Goal: Task Accomplishment & Management: Use online tool/utility

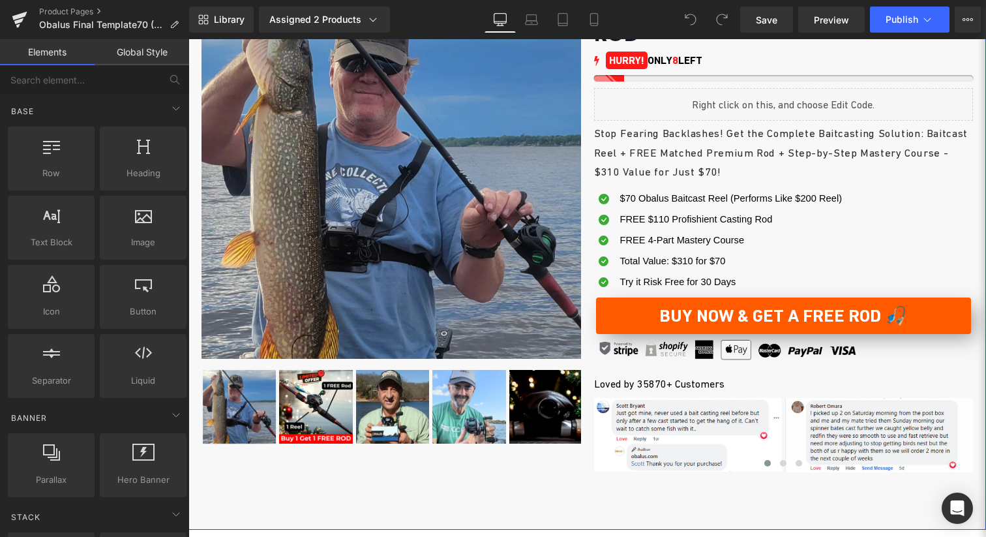
scroll to position [44, 0]
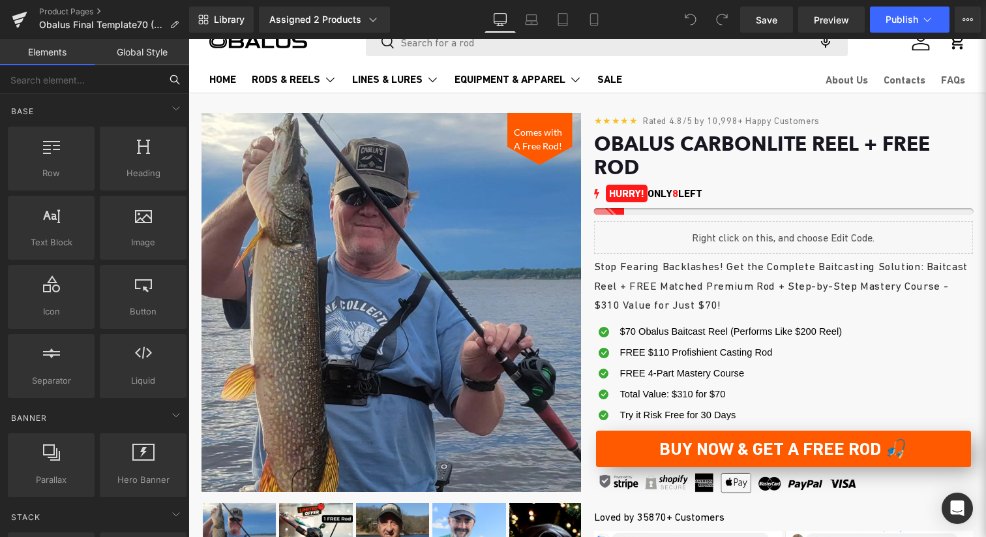
click at [135, 88] on input "text" at bounding box center [80, 79] width 160 height 29
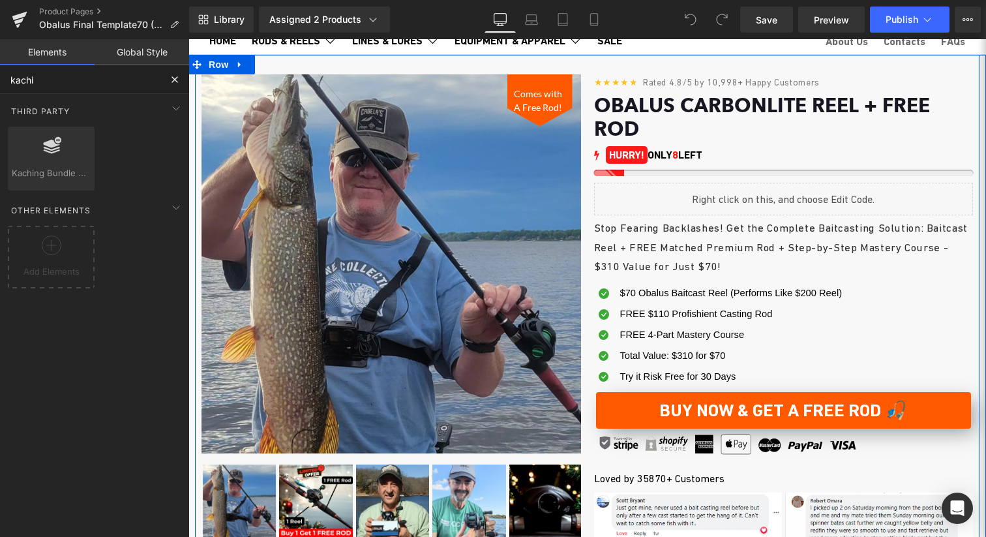
scroll to position [31, 0]
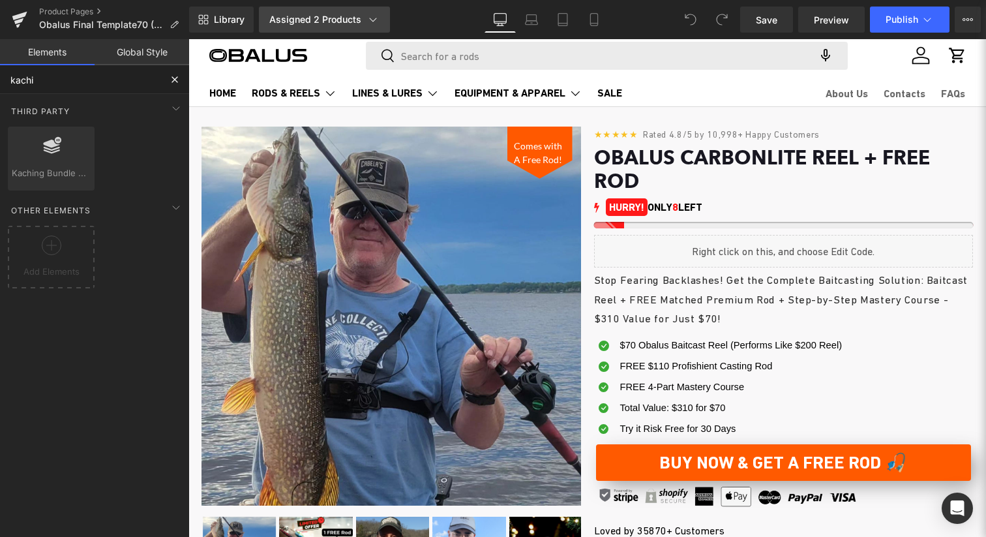
type input "kachi"
click at [306, 25] on div "Assigned 2 Products" at bounding box center [324, 19] width 110 height 13
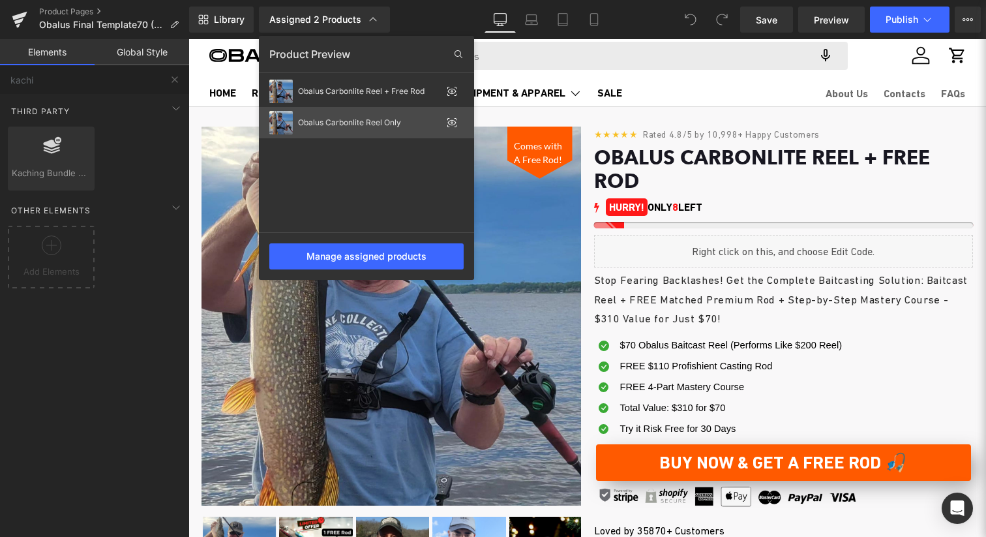
click at [347, 118] on div "Obalus Carbonlite Reel Only" at bounding box center [369, 122] width 143 height 9
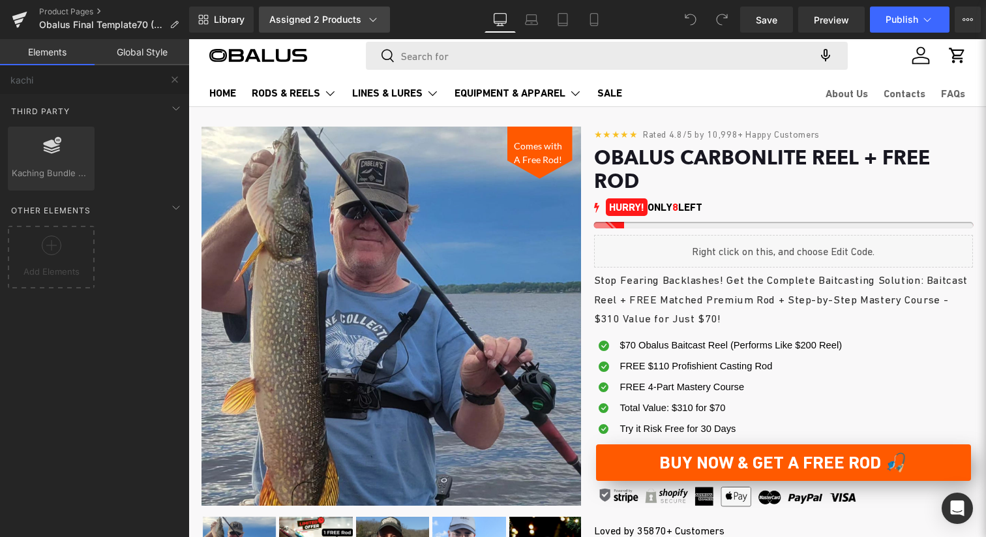
click at [357, 18] on div "Assigned 2 Products" at bounding box center [324, 19] width 110 height 13
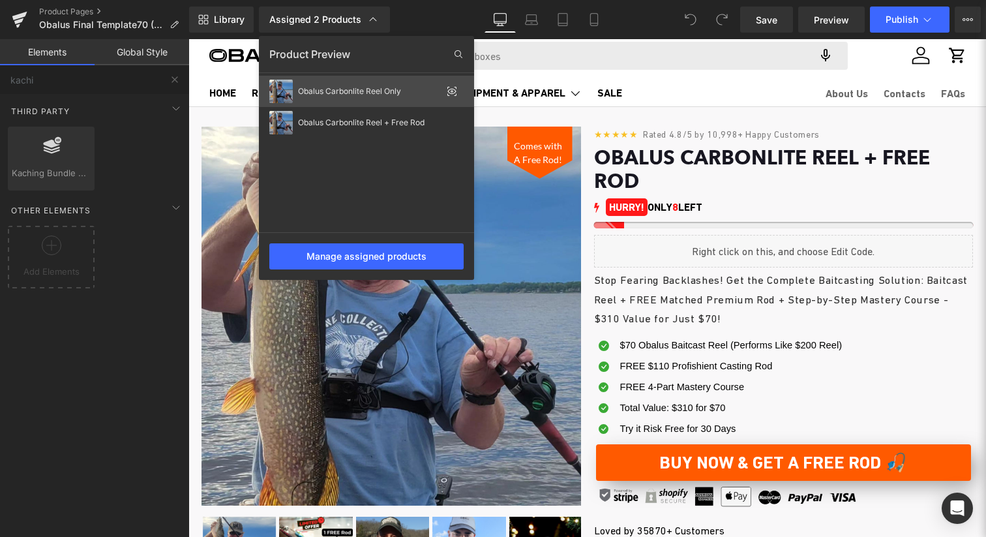
click at [451, 90] on icon at bounding box center [452, 91] width 3 height 3
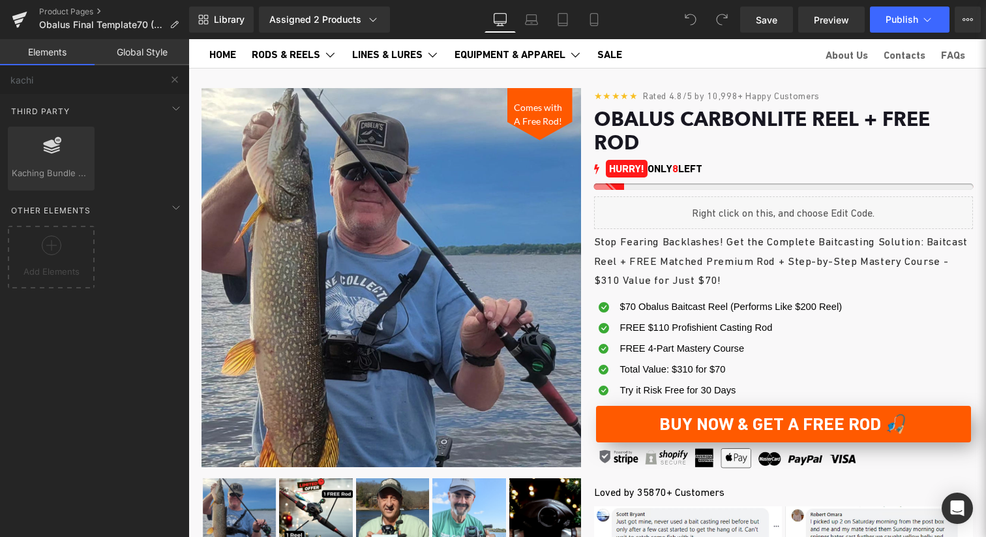
scroll to position [0, 0]
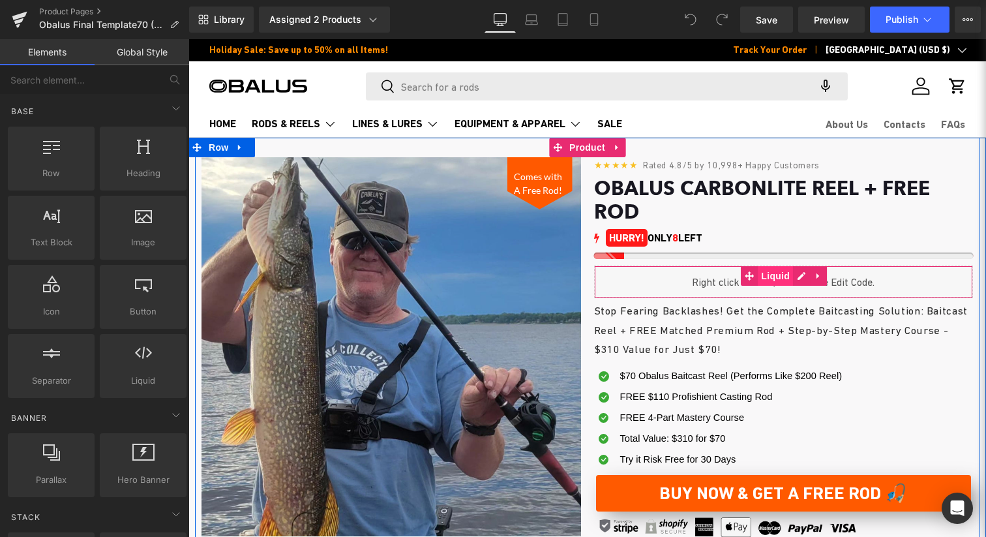
click at [768, 266] on span "Liquid" at bounding box center [775, 276] width 35 height 20
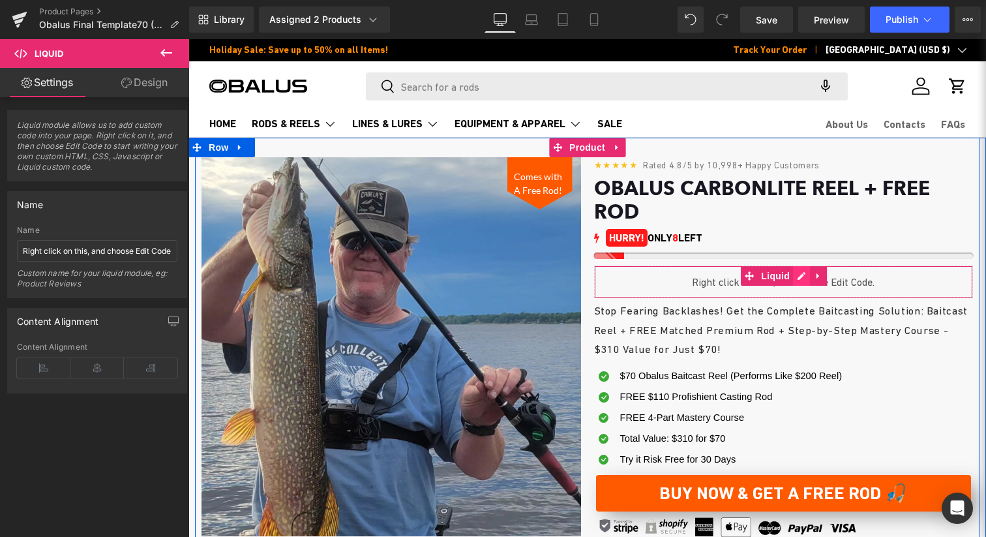
click at [793, 265] on div "Liquid" at bounding box center [783, 281] width 379 height 33
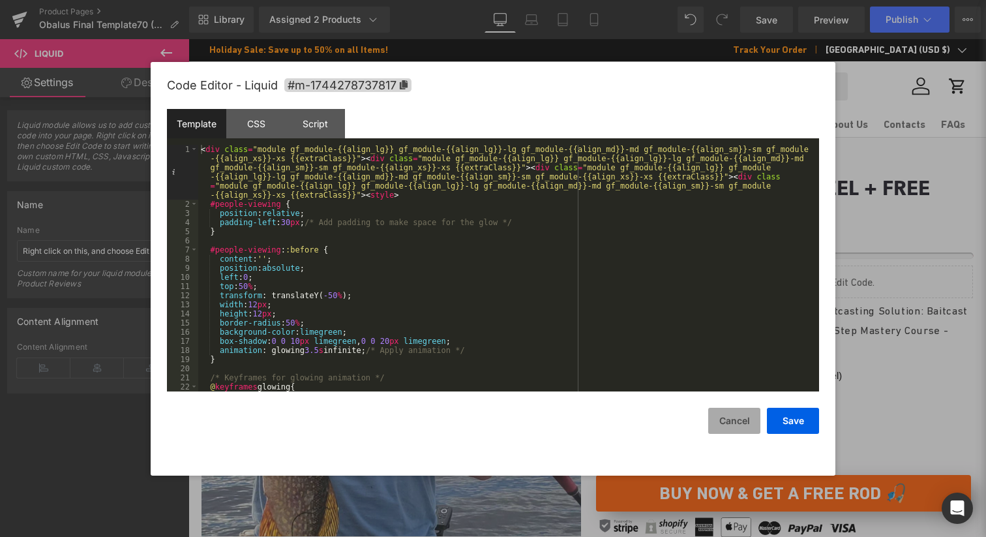
click at [742, 417] on button "Cancel" at bounding box center [734, 421] width 52 height 26
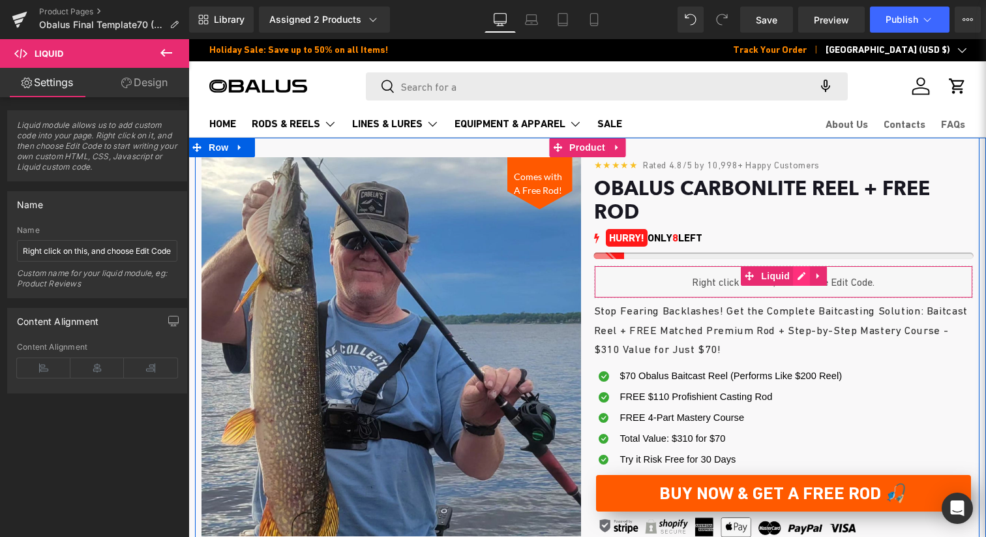
click at [797, 265] on div "Liquid" at bounding box center [783, 281] width 379 height 33
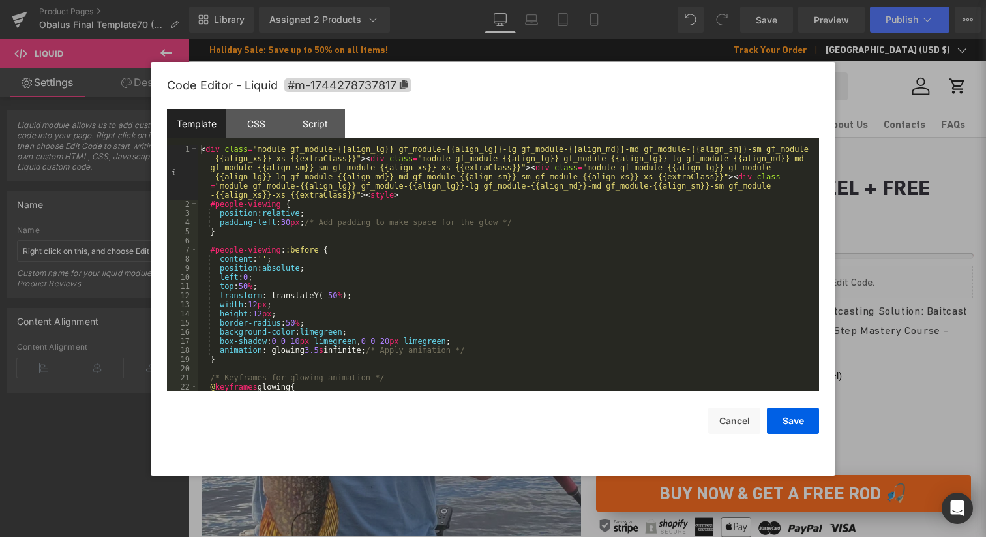
click at [823, 314] on div "Code Editor - Liquid #m-1744278737817 Template CSS Script Data 1 2 3 4 5 6 7 8 …" at bounding box center [493, 268] width 685 height 413
click at [869, 331] on div at bounding box center [493, 268] width 986 height 537
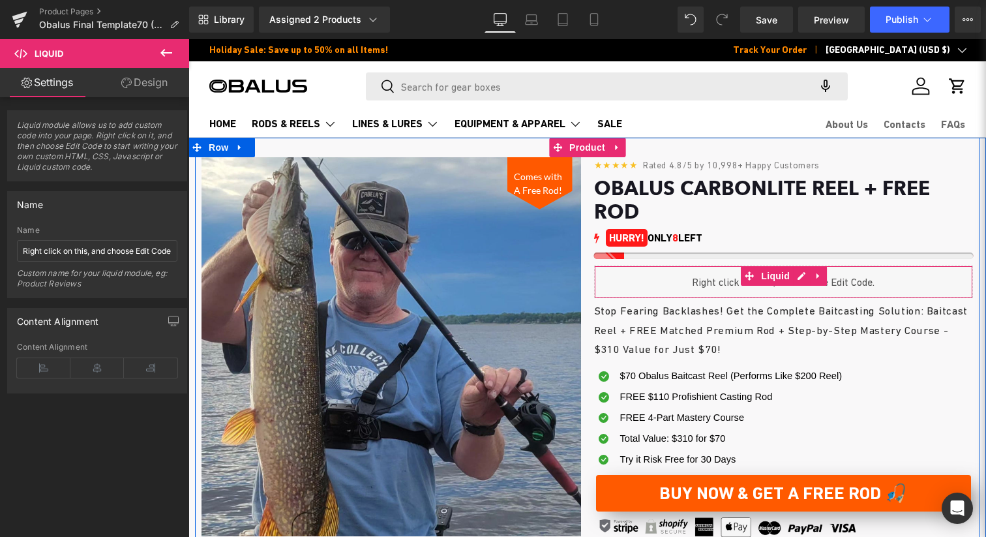
click at [803, 265] on div "Liquid" at bounding box center [783, 281] width 379 height 33
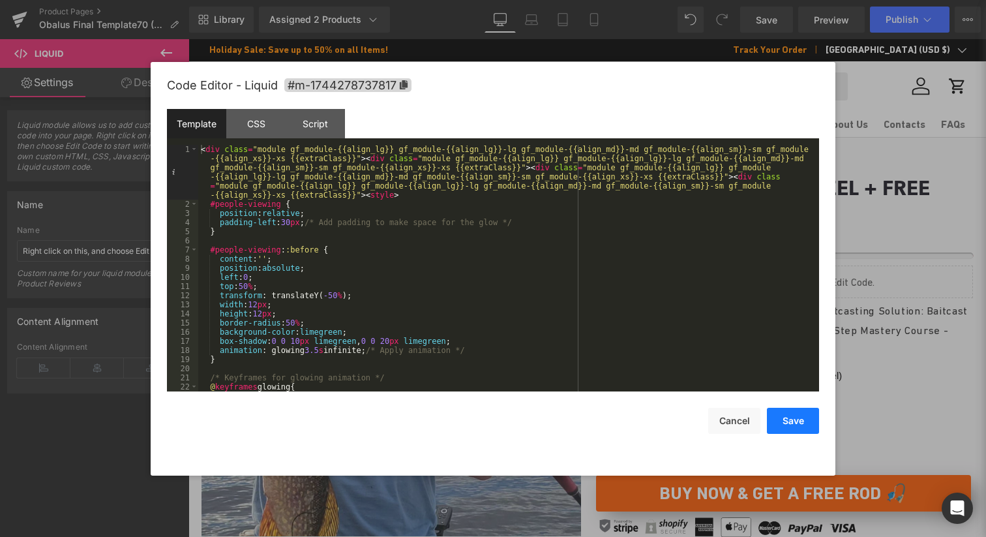
click at [799, 421] on button "Save" at bounding box center [793, 421] width 52 height 26
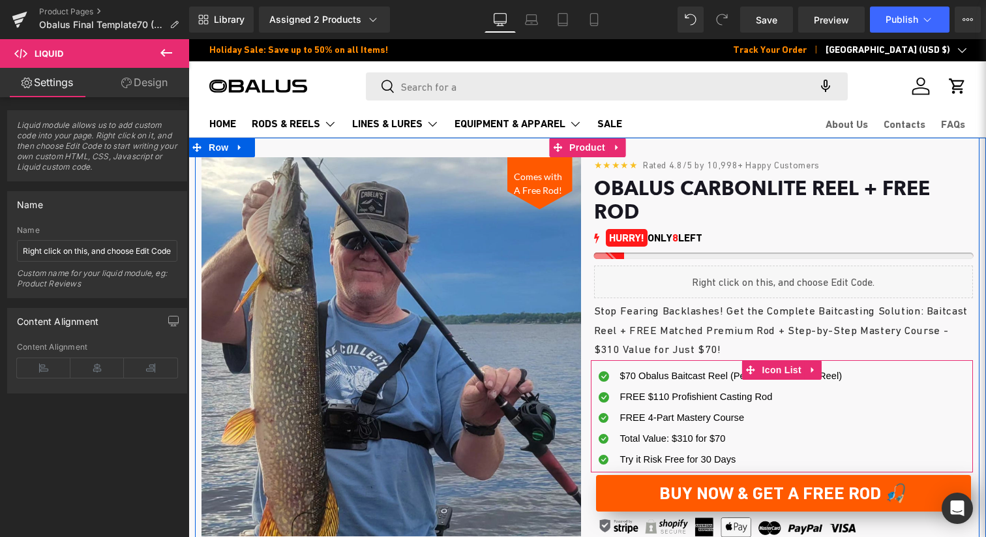
scroll to position [118, 0]
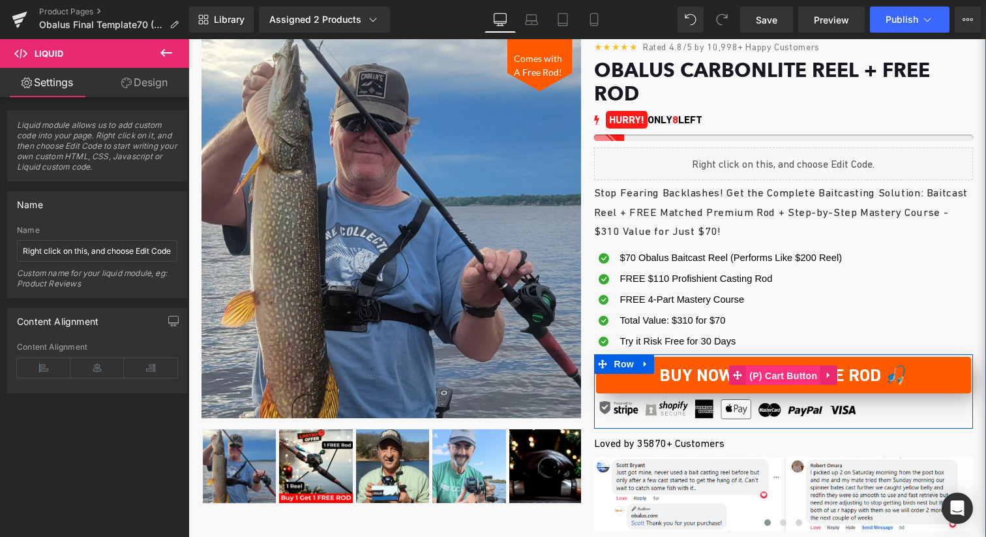
click at [778, 366] on span "(P) Cart Button" at bounding box center [783, 376] width 74 height 20
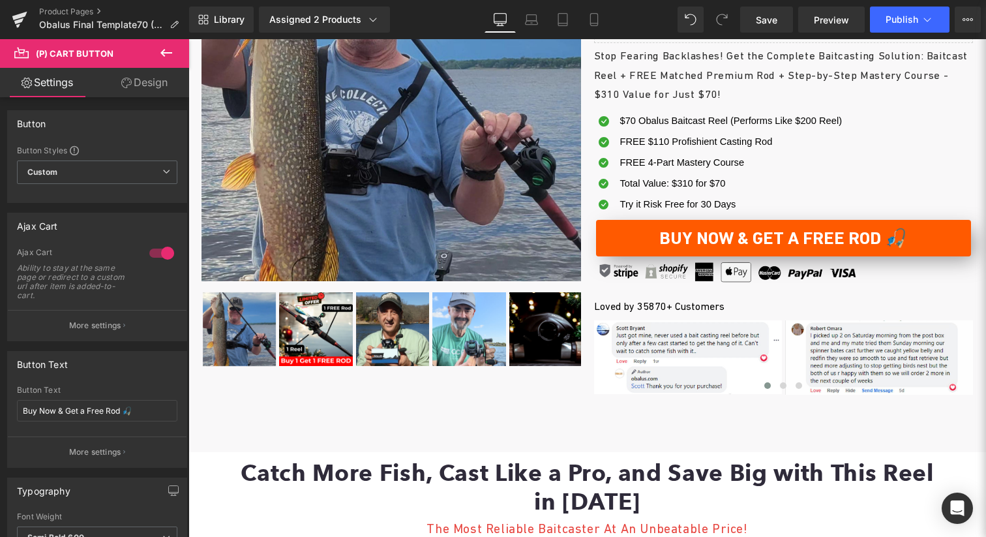
scroll to position [100, 0]
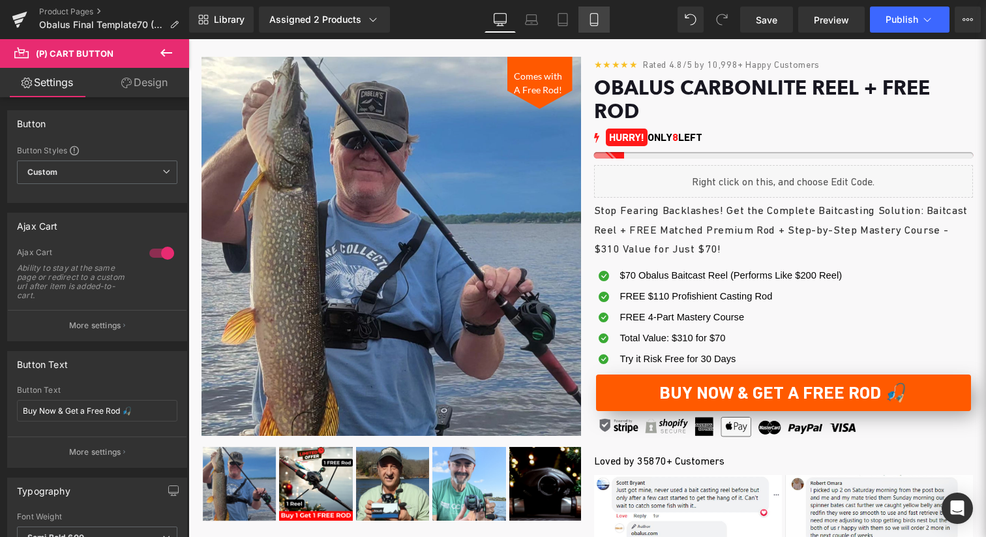
click at [586, 24] on link "Mobile" at bounding box center [593, 20] width 31 height 26
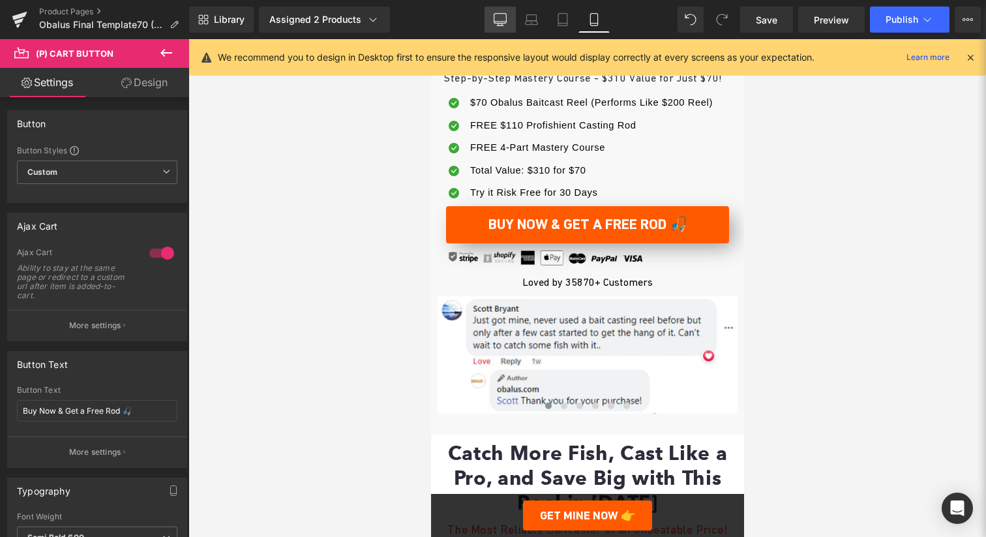
click at [486, 14] on link "Desktop" at bounding box center [499, 20] width 31 height 26
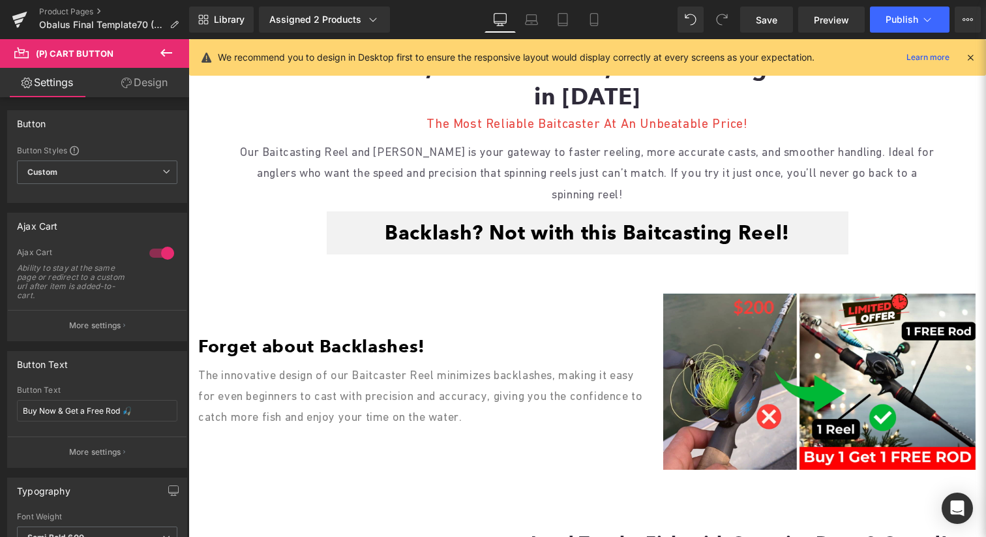
scroll to position [248, 0]
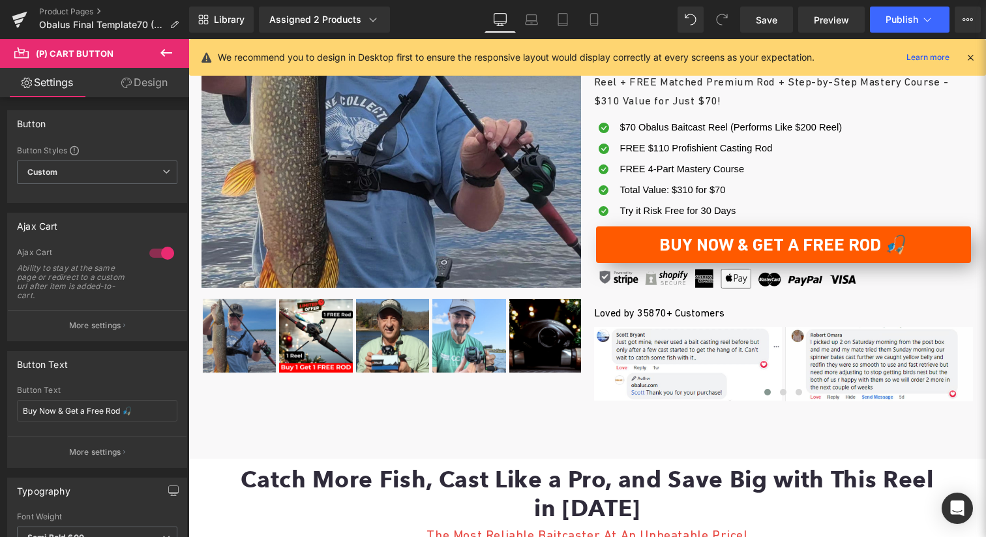
click at [170, 63] on button at bounding box center [166, 53] width 46 height 29
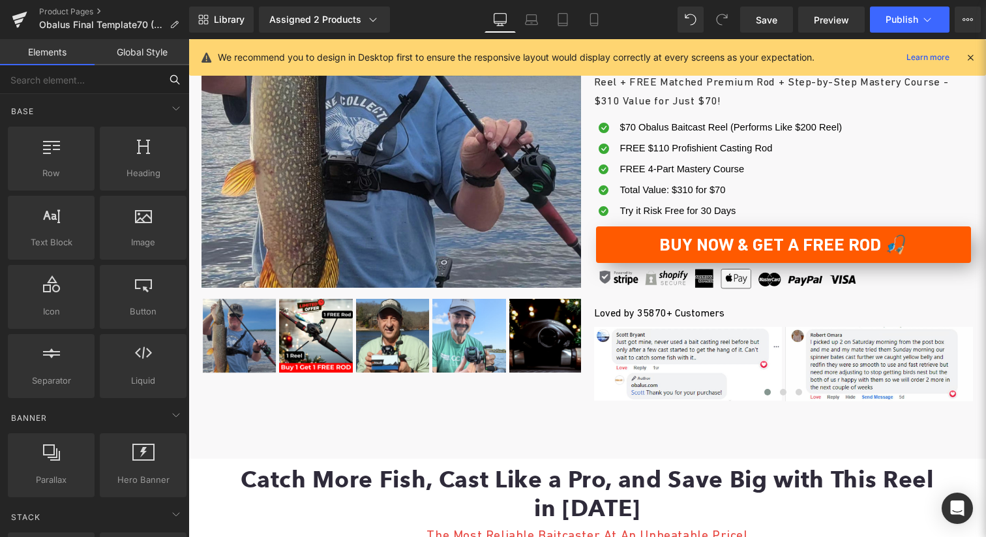
click at [125, 87] on input "text" at bounding box center [80, 79] width 160 height 29
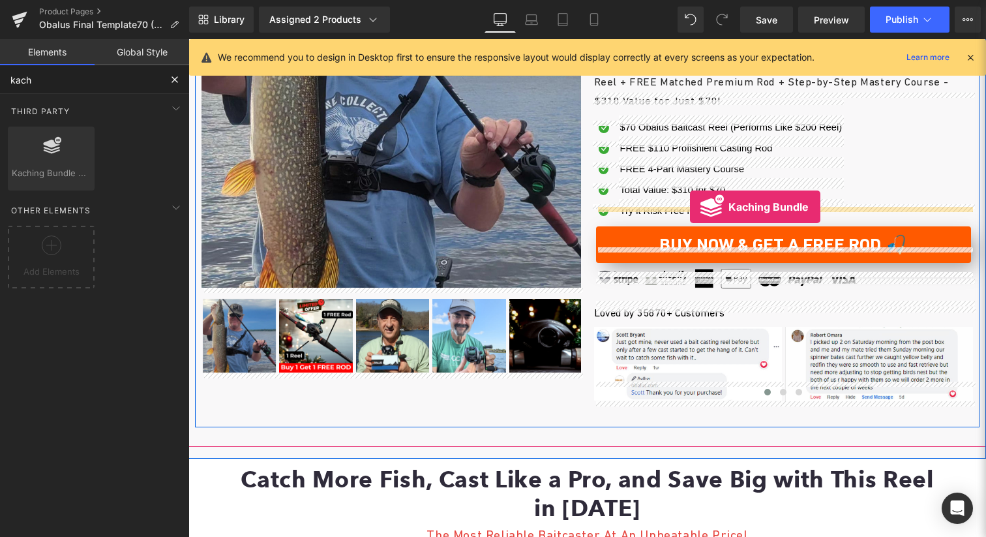
drag, startPoint x: 252, startPoint y: 198, endPoint x: 690, endPoint y: 206, distance: 437.6
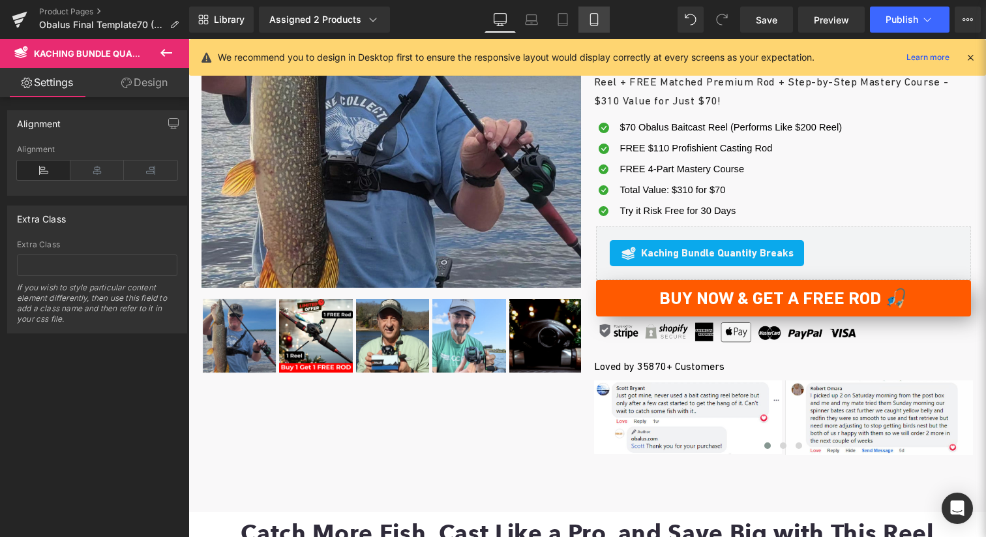
click at [582, 12] on link "Mobile" at bounding box center [593, 20] width 31 height 26
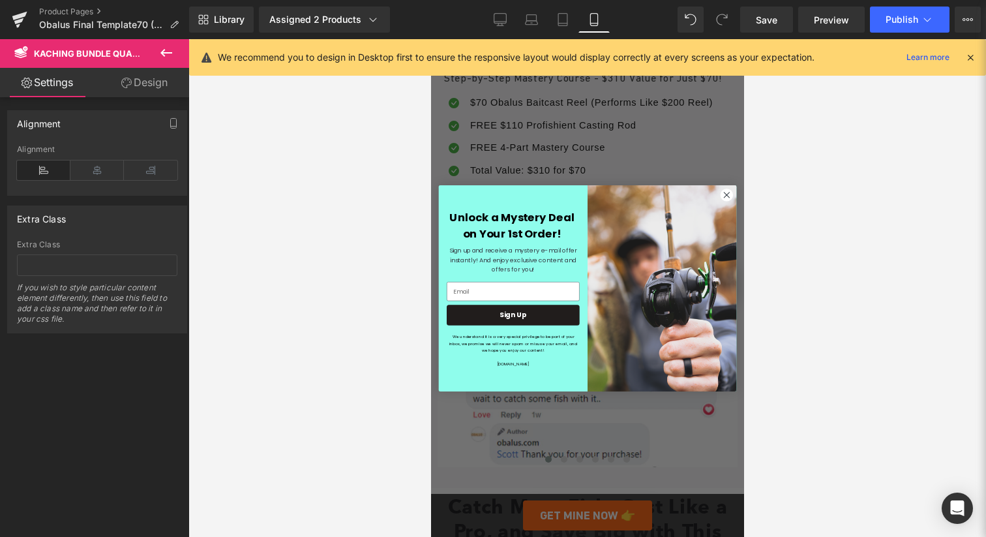
scroll to position [660, 0]
click at [726, 194] on icon "Close dialog" at bounding box center [725, 194] width 5 height 5
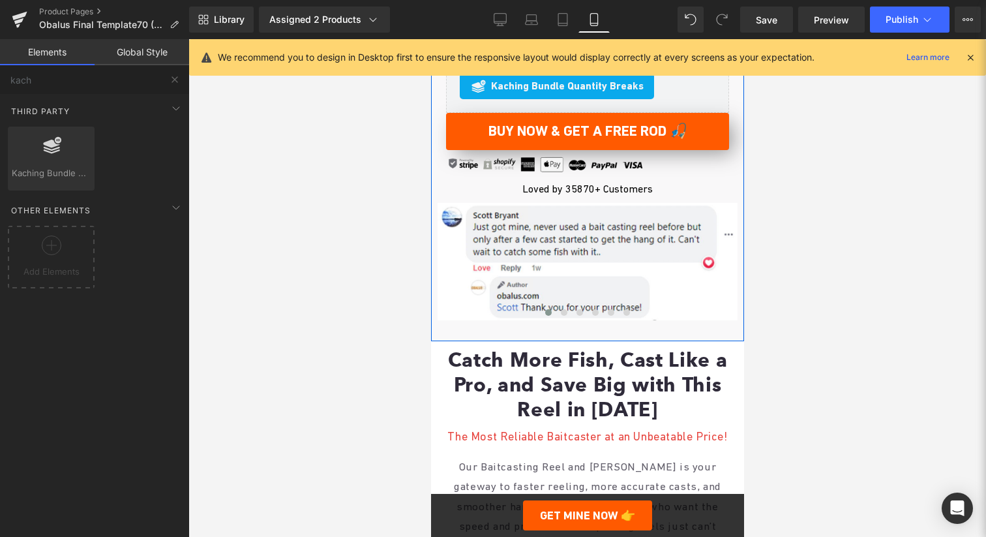
scroll to position [692, 0]
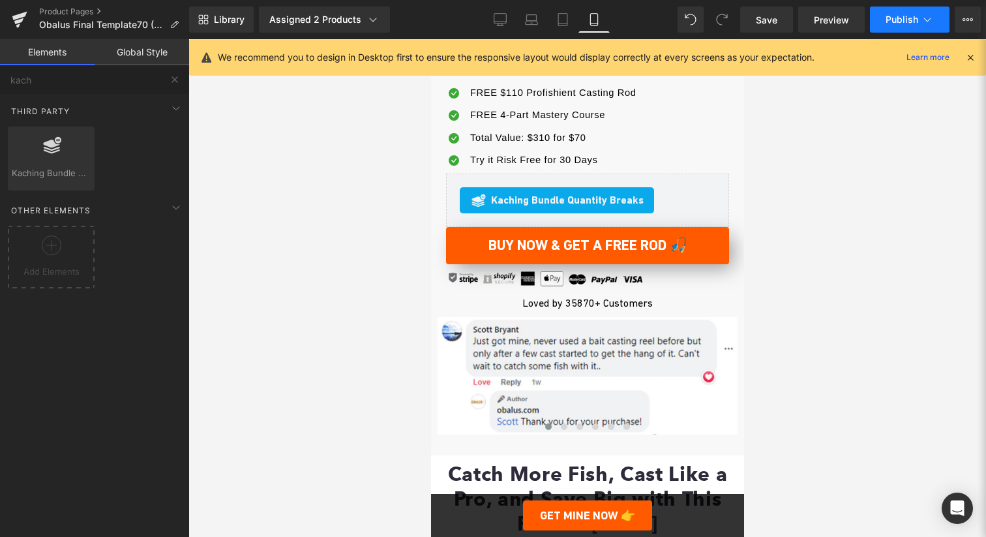
click at [899, 20] on span "Publish" at bounding box center [901, 19] width 33 height 10
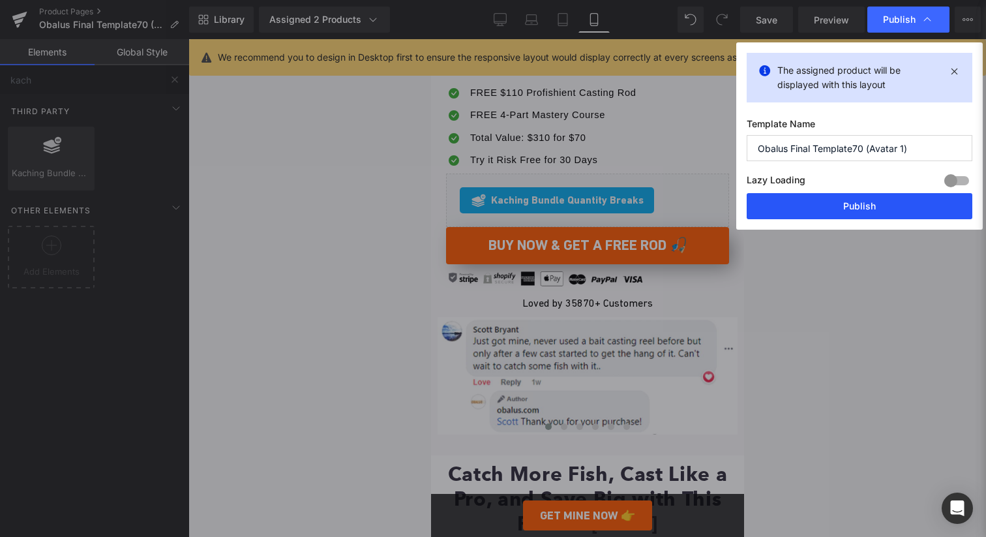
click at [827, 205] on button "Publish" at bounding box center [860, 206] width 226 height 26
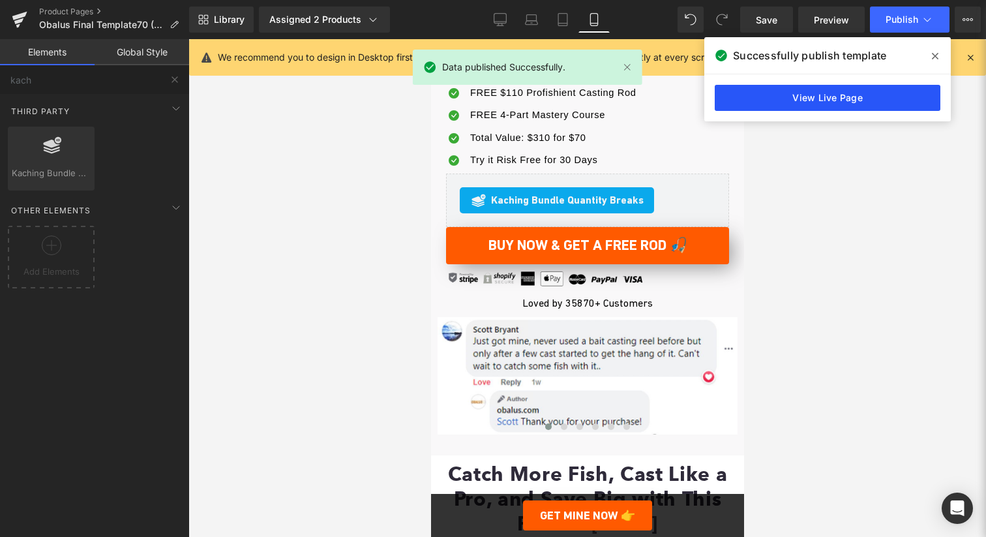
click at [862, 89] on link "View Live Page" at bounding box center [828, 98] width 226 height 26
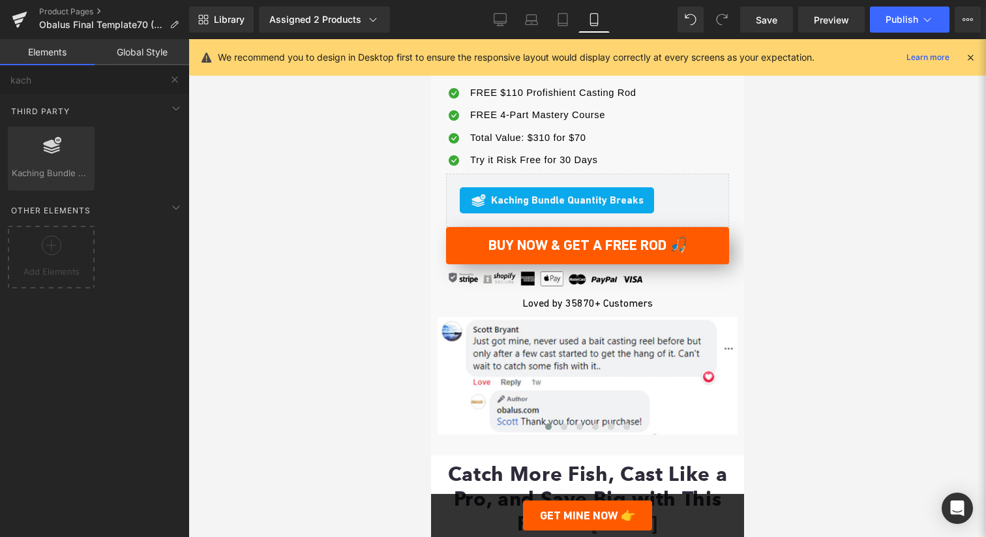
click at [100, 95] on div "Third Party WideBundle widebundle Kaching Bundle Quantity Breaks thirdparty,kac…" at bounding box center [97, 143] width 184 height 99
click at [114, 85] on input "kach" at bounding box center [80, 79] width 160 height 29
click at [70, 278] on div "Add Elements" at bounding box center [51, 257] width 87 height 63
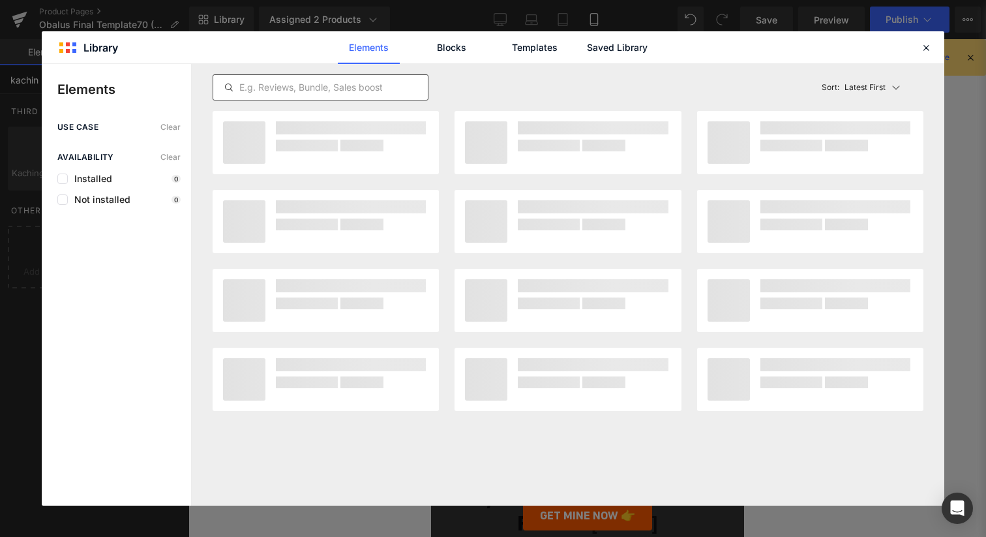
type input "kachin"
click at [348, 90] on input "text" at bounding box center [320, 88] width 215 height 16
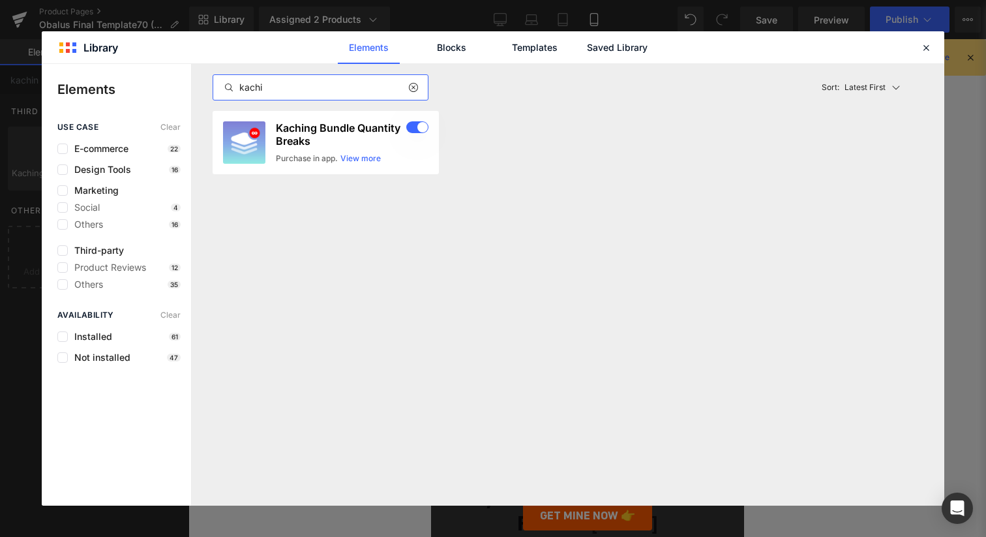
type input "kachin"
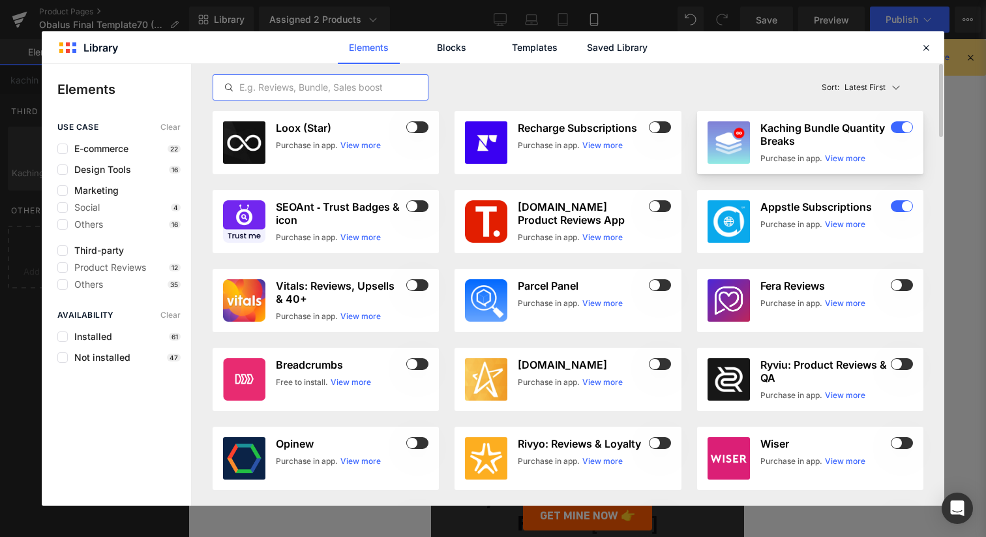
type input "s"
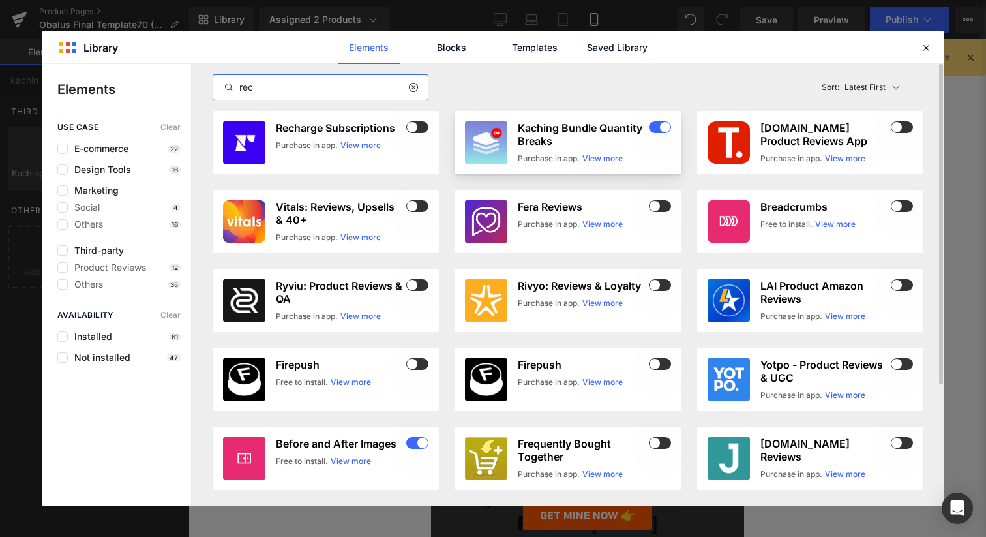
type input "[PERSON_NAME]"
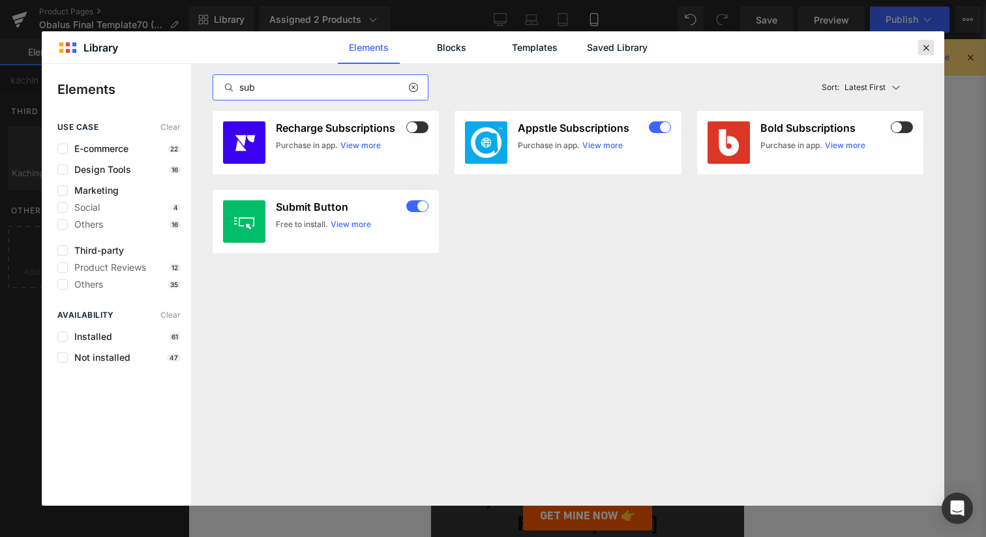
type input "sub"
click at [929, 46] on icon at bounding box center [926, 48] width 12 height 12
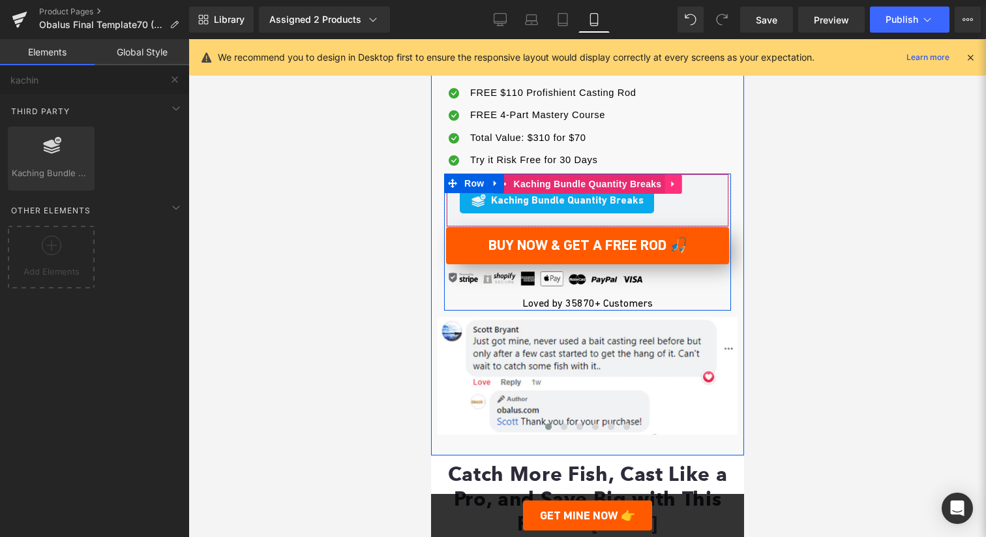
click at [677, 182] on link at bounding box center [672, 184] width 17 height 20
click at [677, 182] on icon at bounding box center [680, 183] width 9 height 9
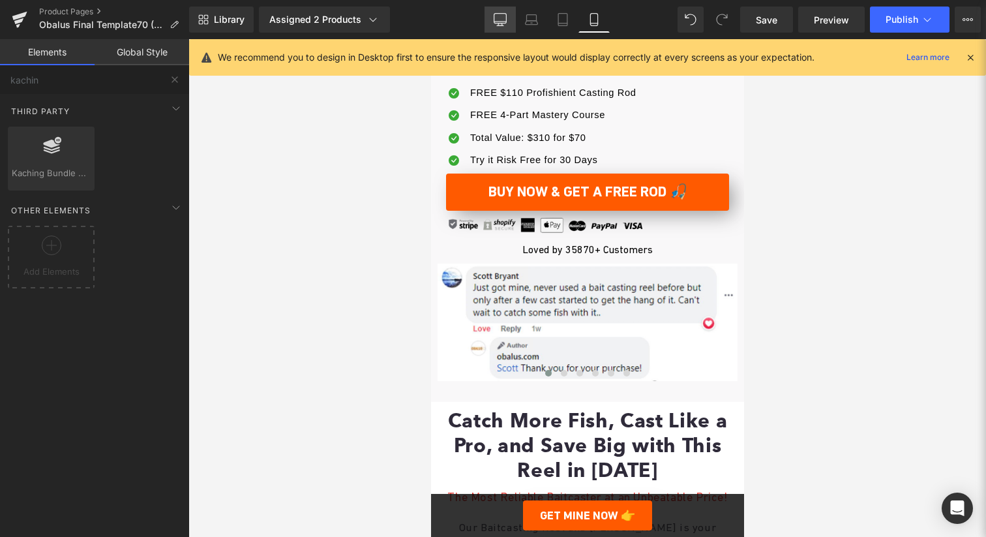
click at [507, 32] on link "Desktop" at bounding box center [499, 20] width 31 height 26
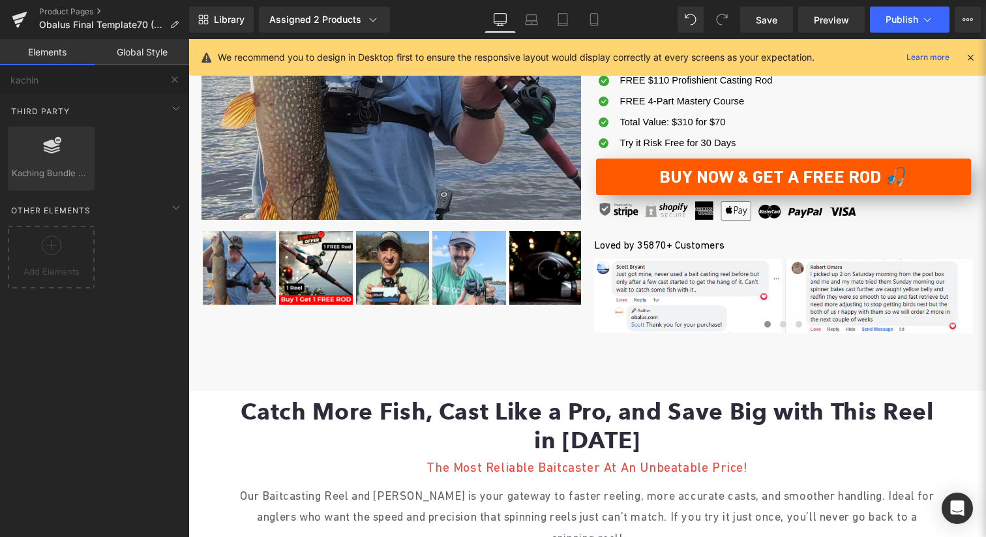
scroll to position [91, 0]
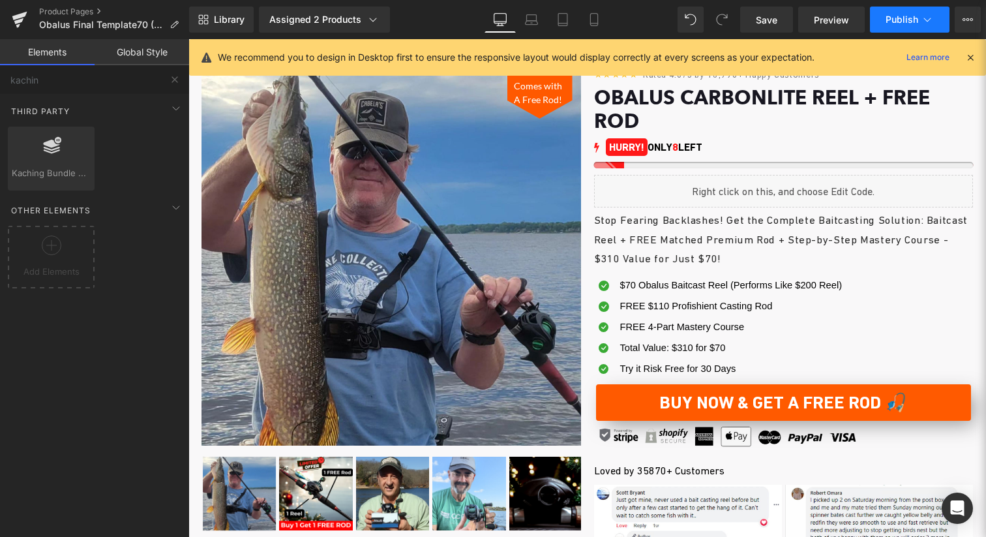
click at [909, 18] on span "Publish" at bounding box center [901, 19] width 33 height 10
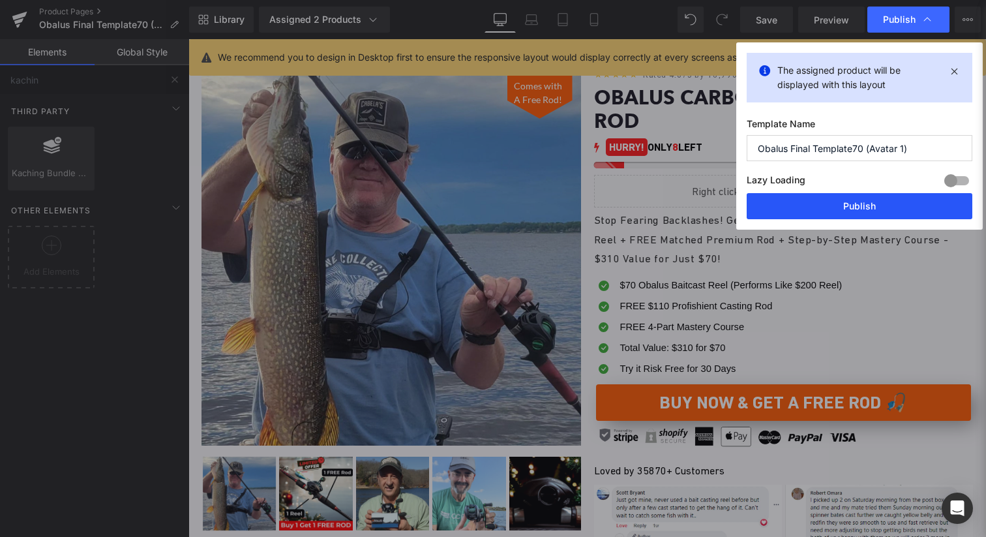
click at [871, 207] on button "Publish" at bounding box center [860, 206] width 226 height 26
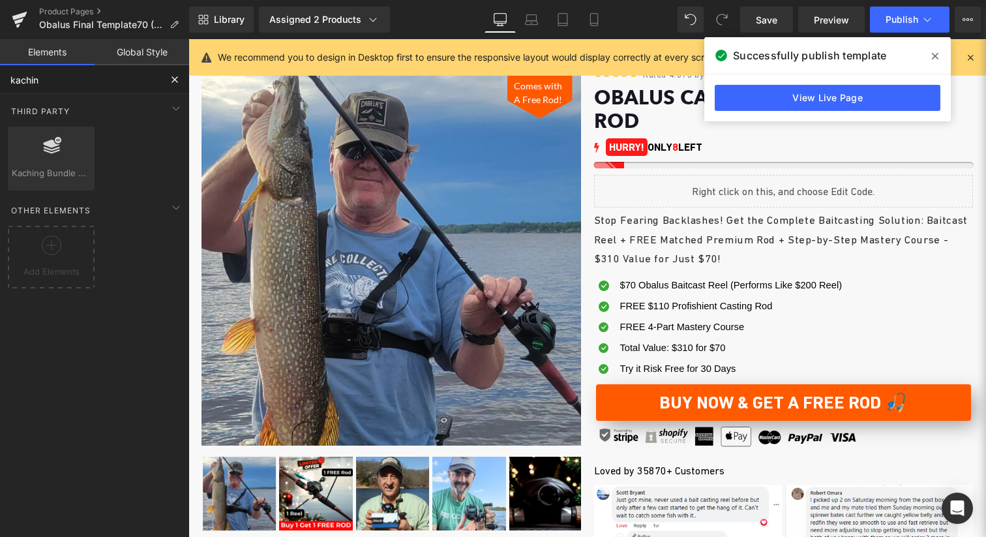
click at [115, 83] on input "kachin" at bounding box center [80, 79] width 160 height 29
click at [37, 265] on span "Add Elements" at bounding box center [51, 272] width 80 height 14
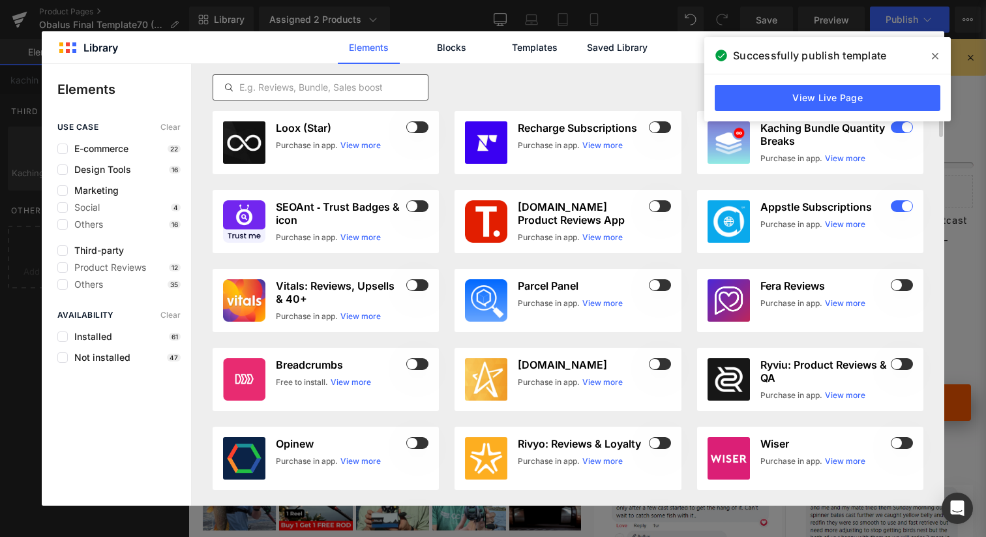
click at [370, 89] on input "text" at bounding box center [320, 88] width 215 height 16
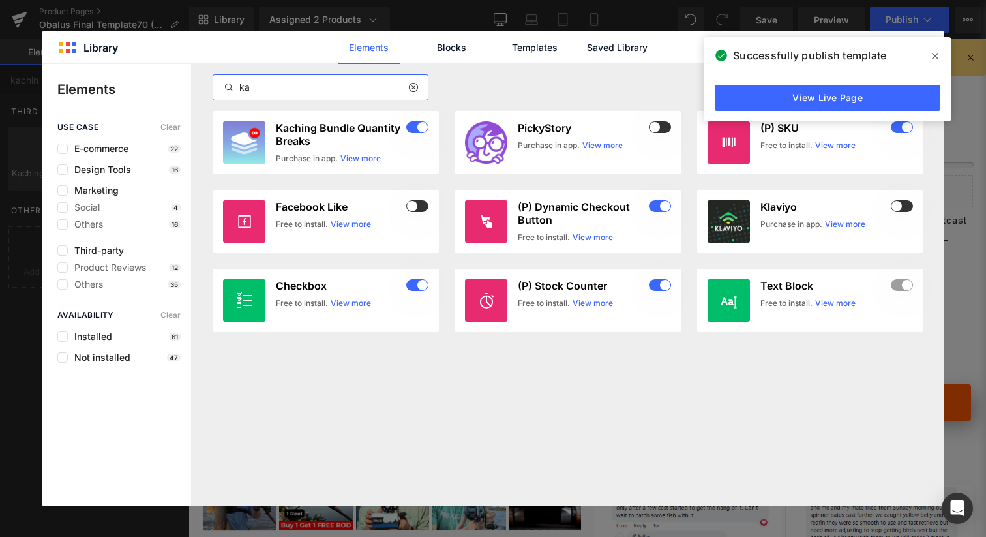
type input "kac"
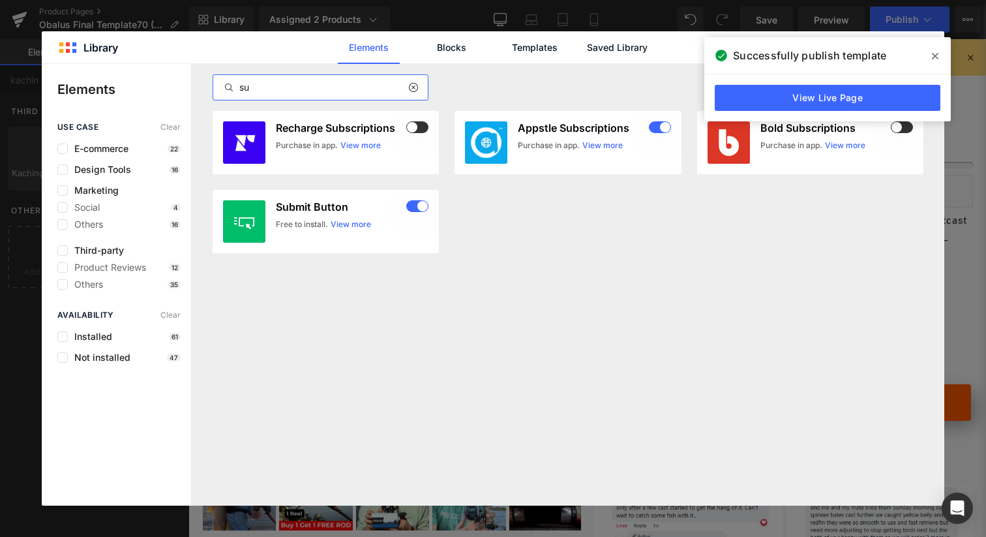
type input "sub"
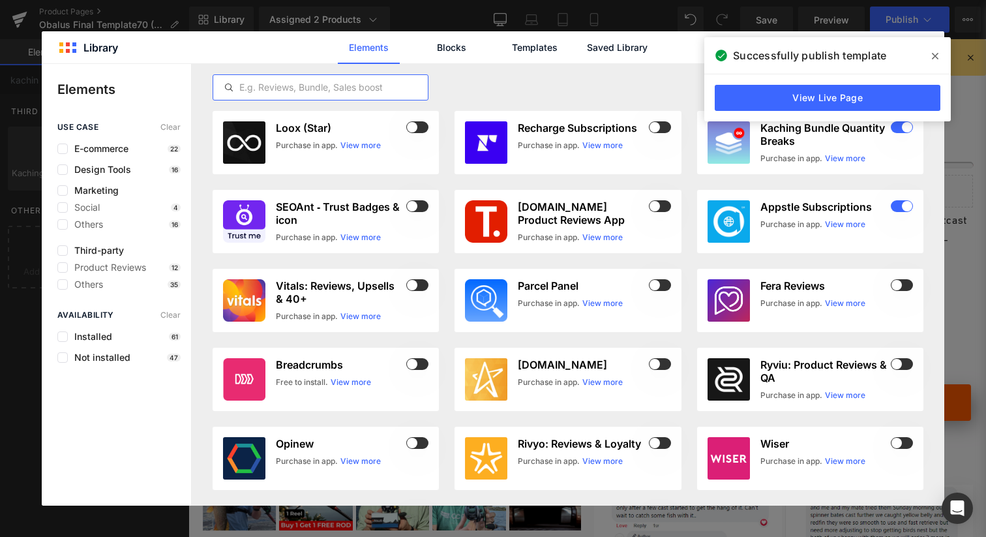
click at [935, 53] on icon at bounding box center [935, 56] width 7 height 10
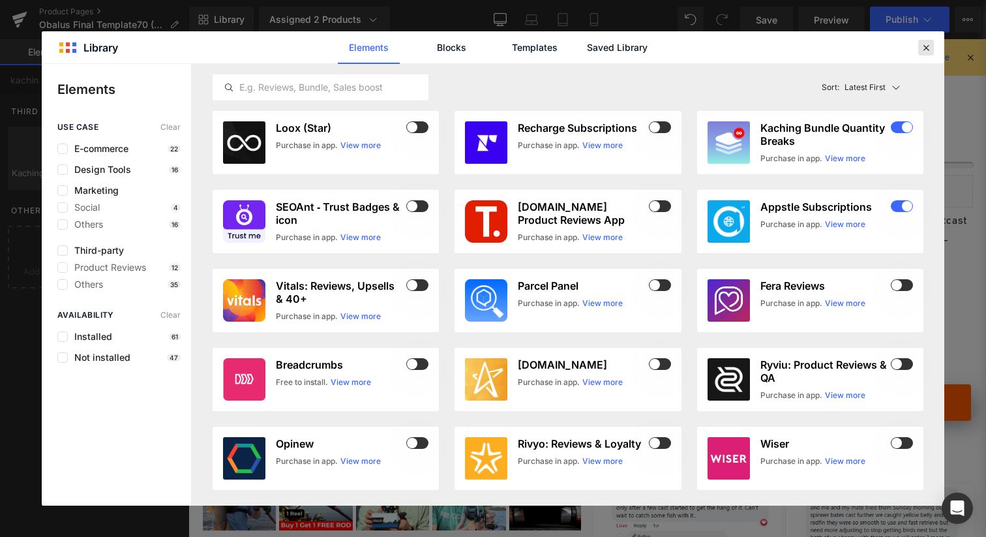
click at [924, 48] on icon at bounding box center [926, 48] width 12 height 12
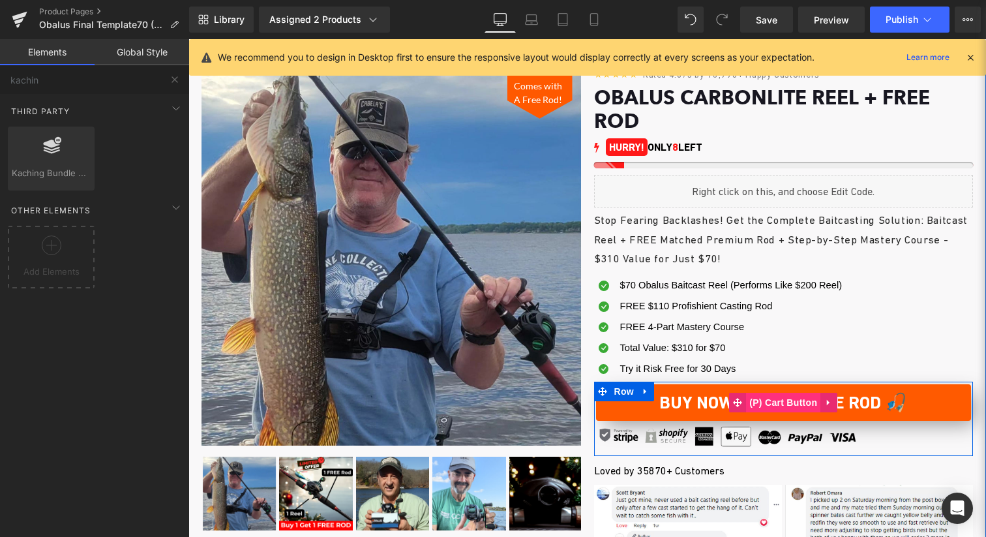
click at [763, 393] on span "(P) Cart Button" at bounding box center [783, 403] width 74 height 20
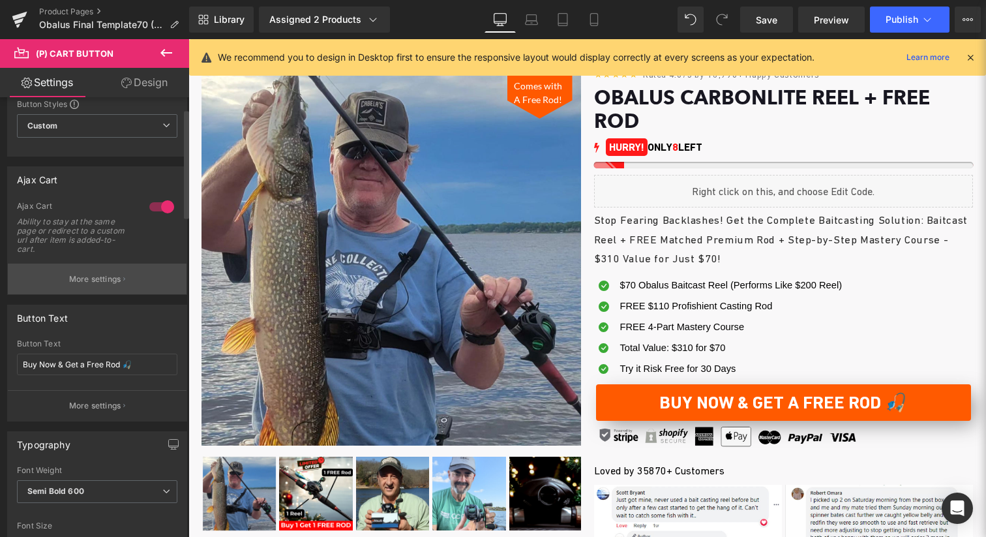
scroll to position [0, 0]
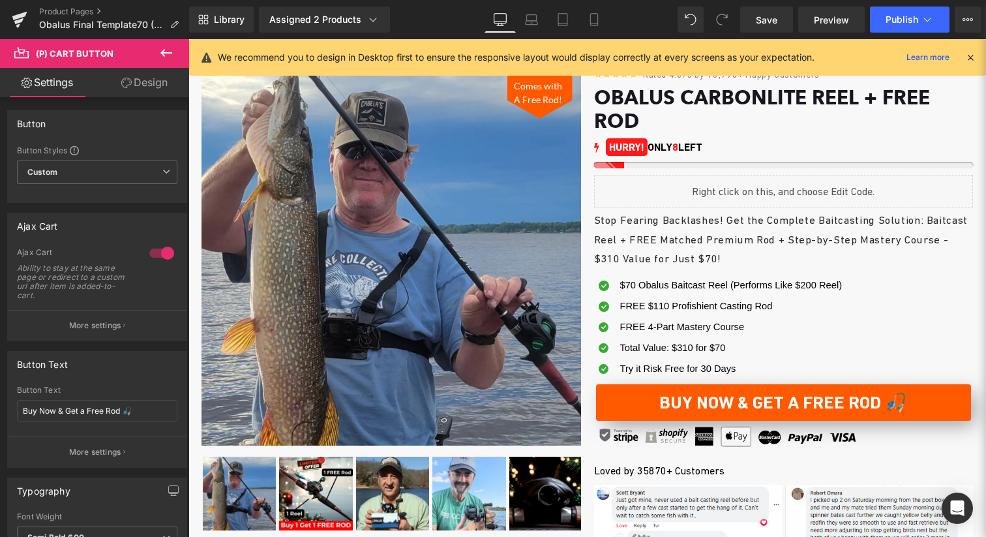
click at [166, 57] on icon at bounding box center [166, 53] width 16 height 16
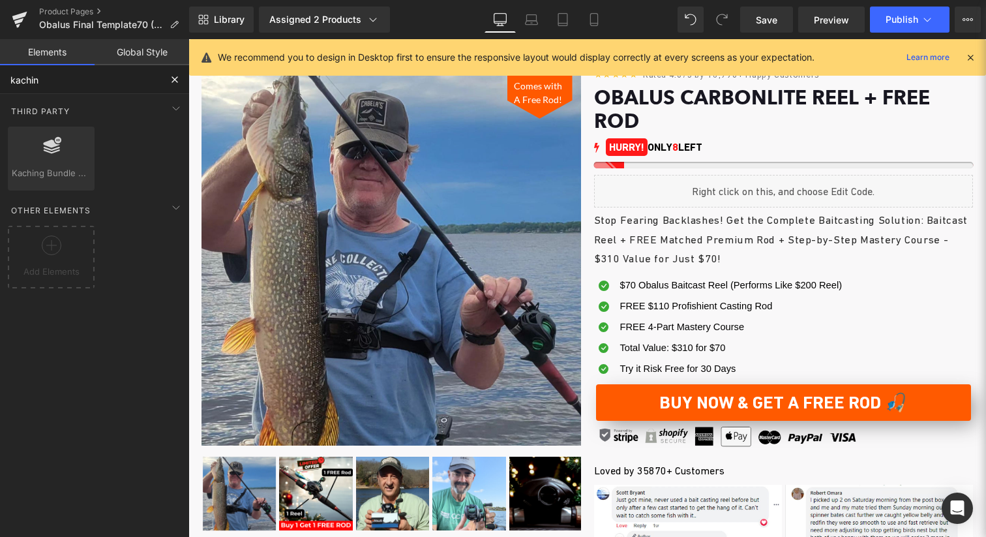
click at [100, 88] on input "kachin" at bounding box center [80, 79] width 160 height 29
type input "q"
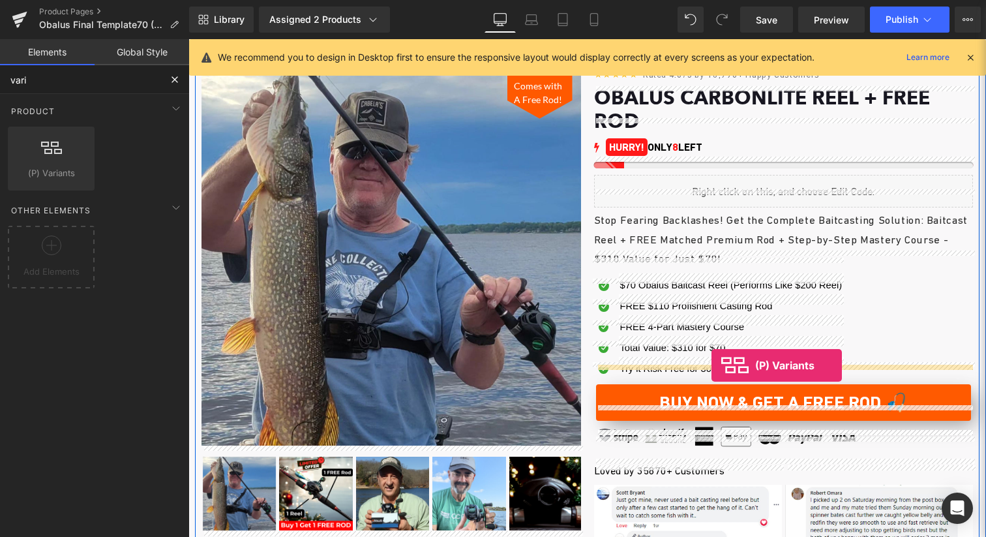
drag, startPoint x: 214, startPoint y: 186, endPoint x: 711, endPoint y: 365, distance: 528.8
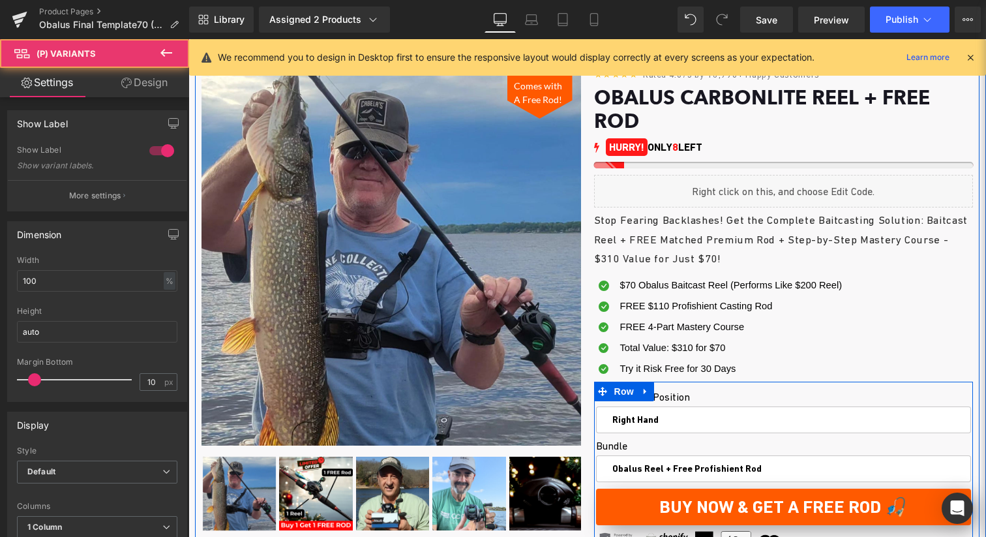
scroll to position [165, 0]
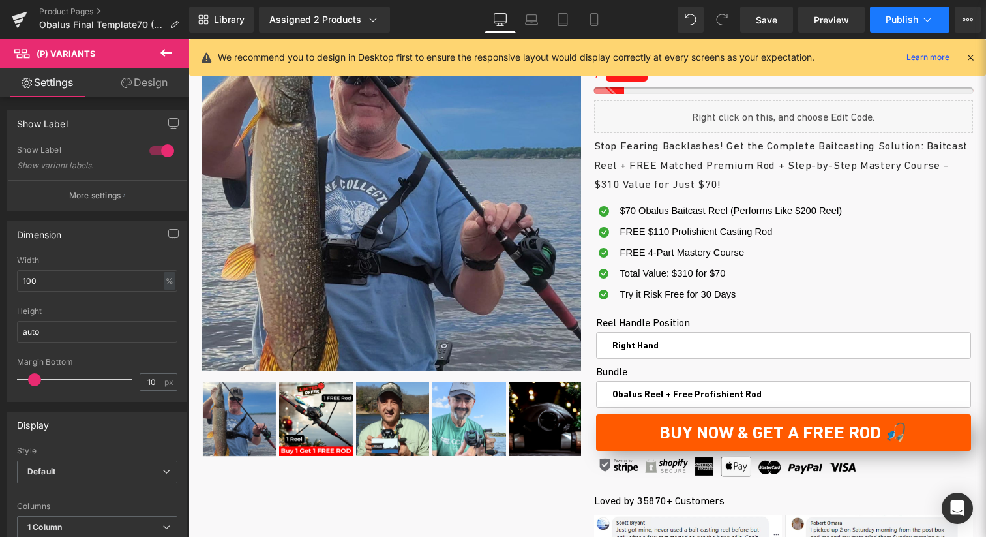
click at [926, 10] on button "Publish" at bounding box center [910, 20] width 80 height 26
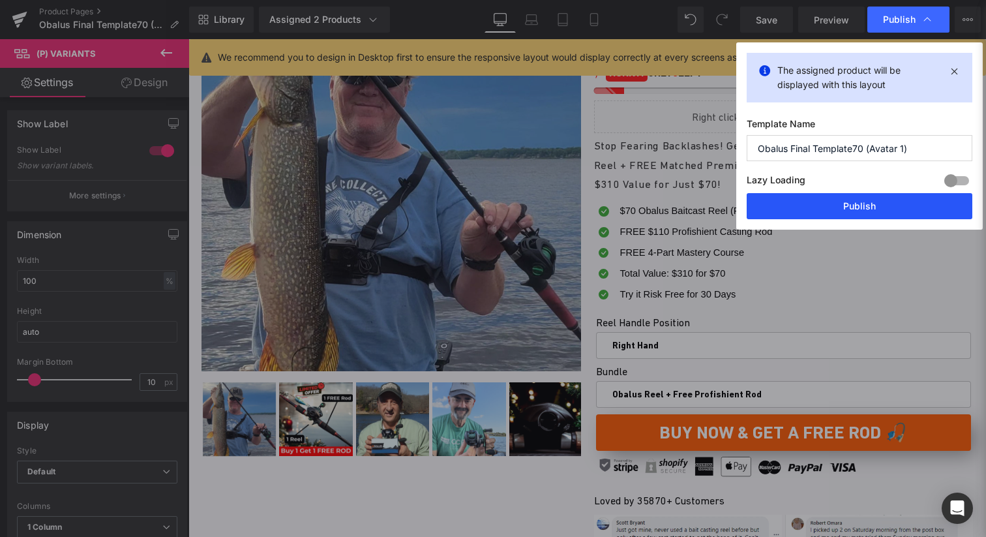
click at [832, 212] on button "Publish" at bounding box center [860, 206] width 226 height 26
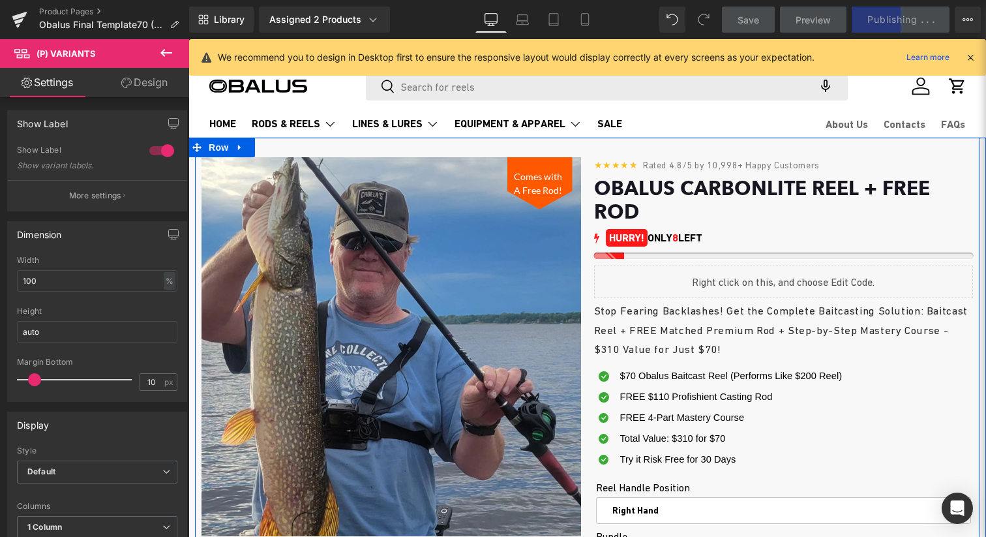
scroll to position [280, 0]
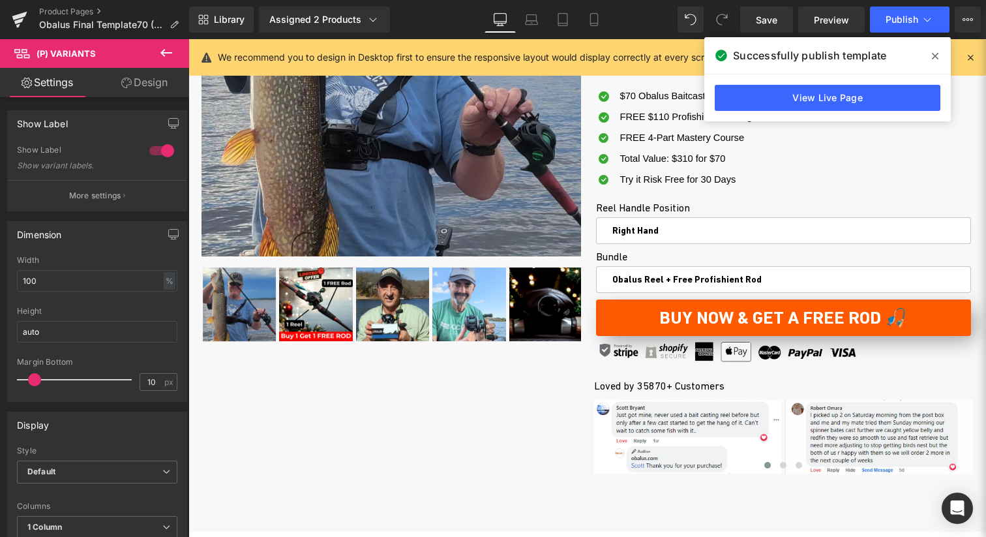
click at [930, 49] on span at bounding box center [935, 56] width 21 height 21
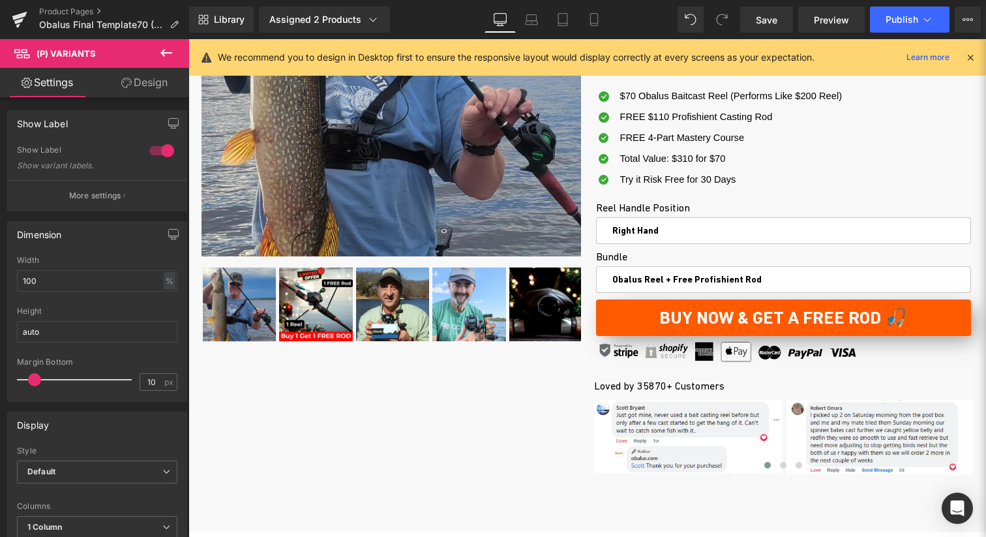
click at [173, 41] on button at bounding box center [166, 53] width 46 height 29
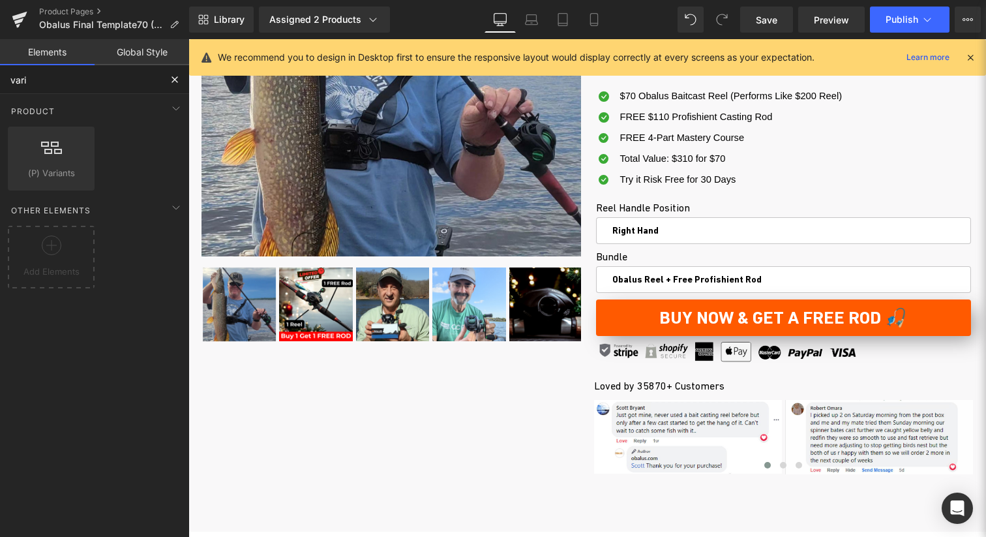
click at [108, 84] on input "vari" at bounding box center [80, 79] width 160 height 29
click at [108, 83] on input "vari" at bounding box center [80, 79] width 160 height 29
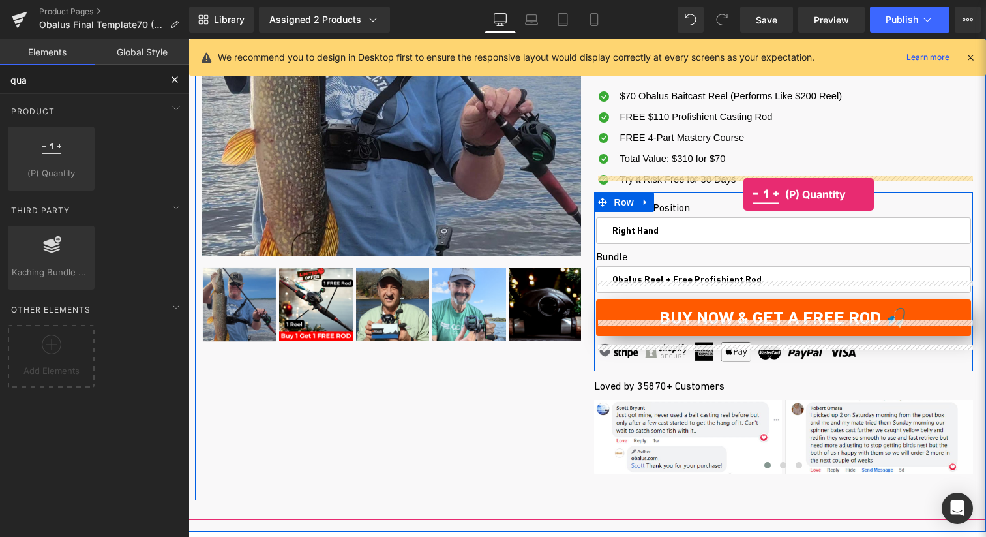
drag, startPoint x: 263, startPoint y: 216, endPoint x: 743, endPoint y: 194, distance: 481.0
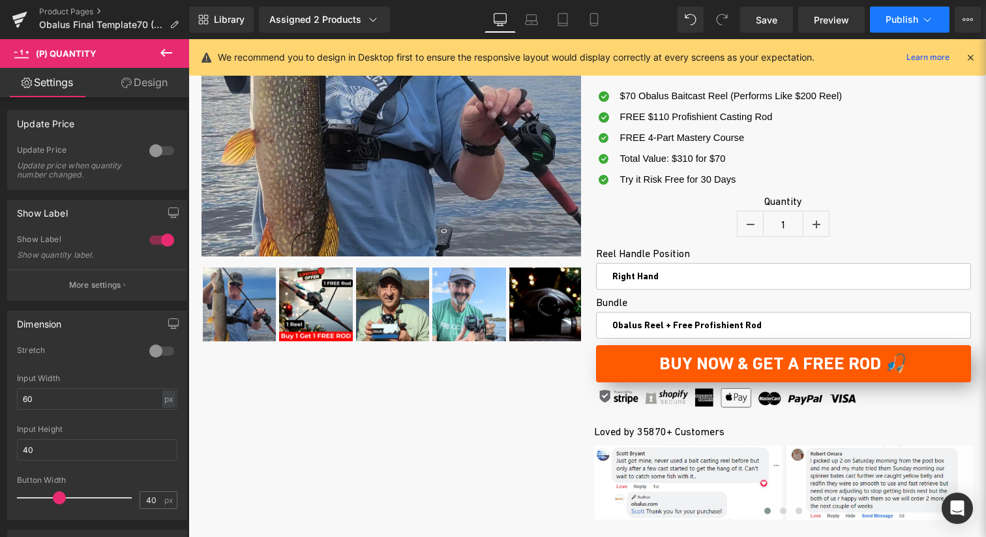
click at [906, 18] on span "Publish" at bounding box center [901, 19] width 33 height 10
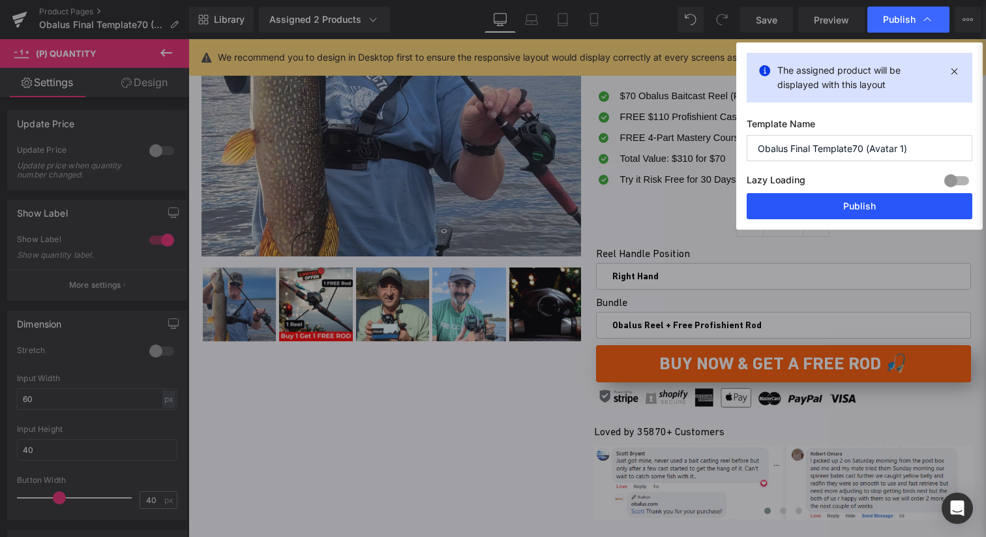
drag, startPoint x: 810, startPoint y: 201, endPoint x: 622, endPoint y: 162, distance: 192.4
click at [810, 201] on button "Publish" at bounding box center [860, 206] width 226 height 26
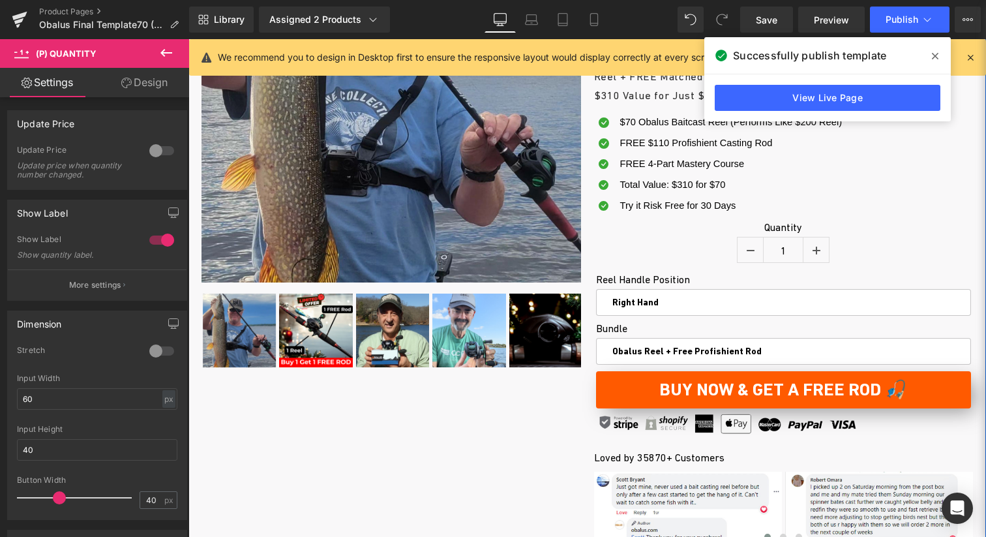
scroll to position [248, 0]
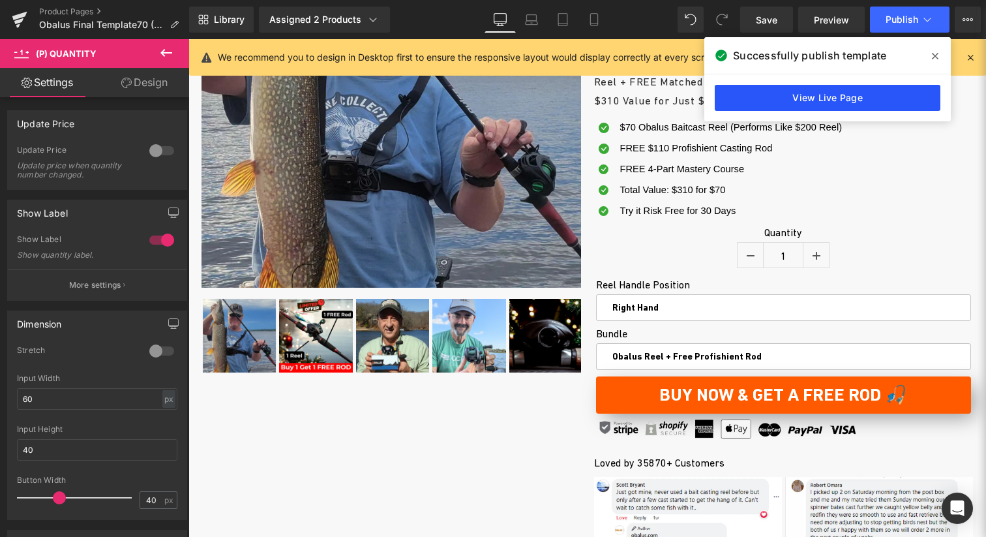
click at [853, 100] on link "View Live Page" at bounding box center [828, 98] width 226 height 26
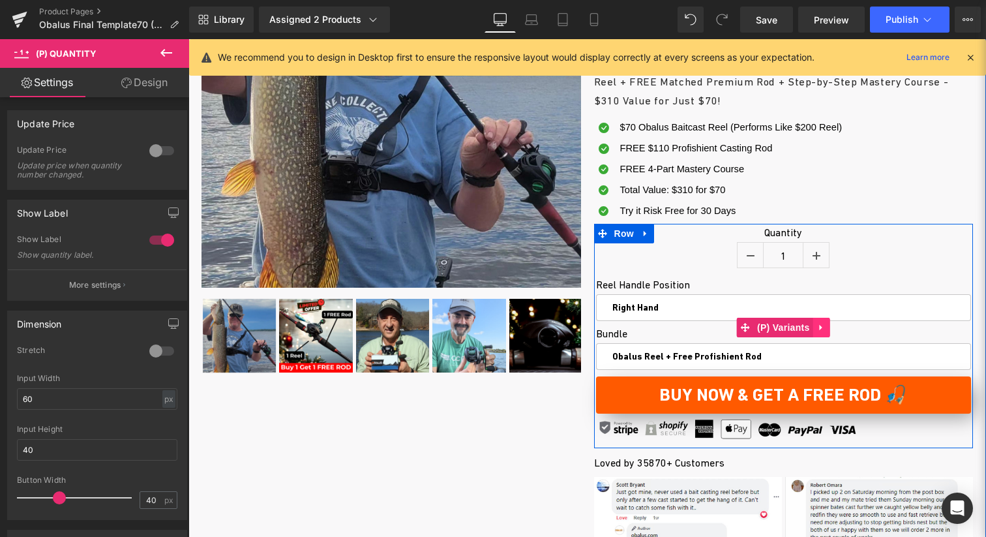
click at [825, 323] on icon at bounding box center [821, 328] width 9 height 10
click at [829, 323] on icon at bounding box center [829, 327] width 9 height 9
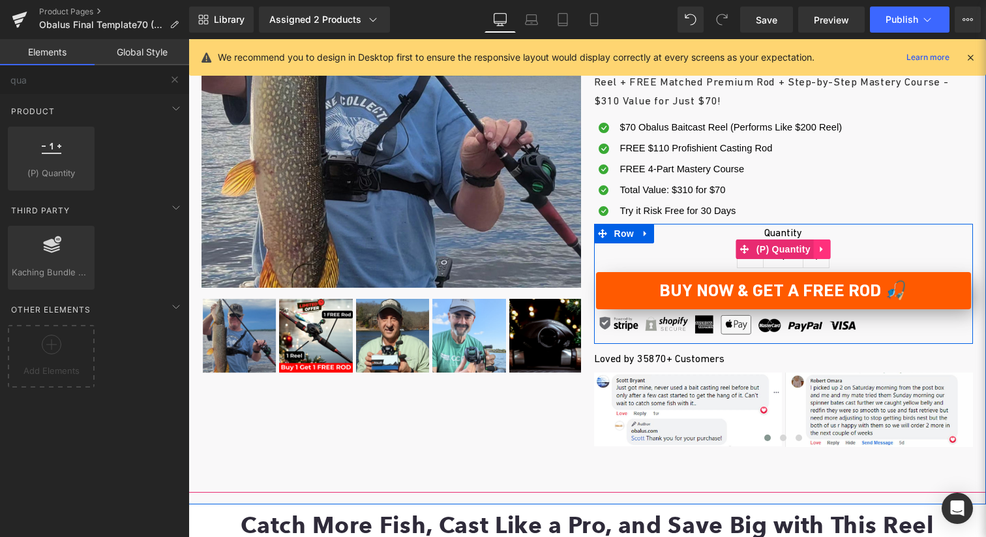
click at [818, 244] on icon at bounding box center [822, 249] width 9 height 10
click at [829, 245] on icon at bounding box center [830, 249] width 9 height 9
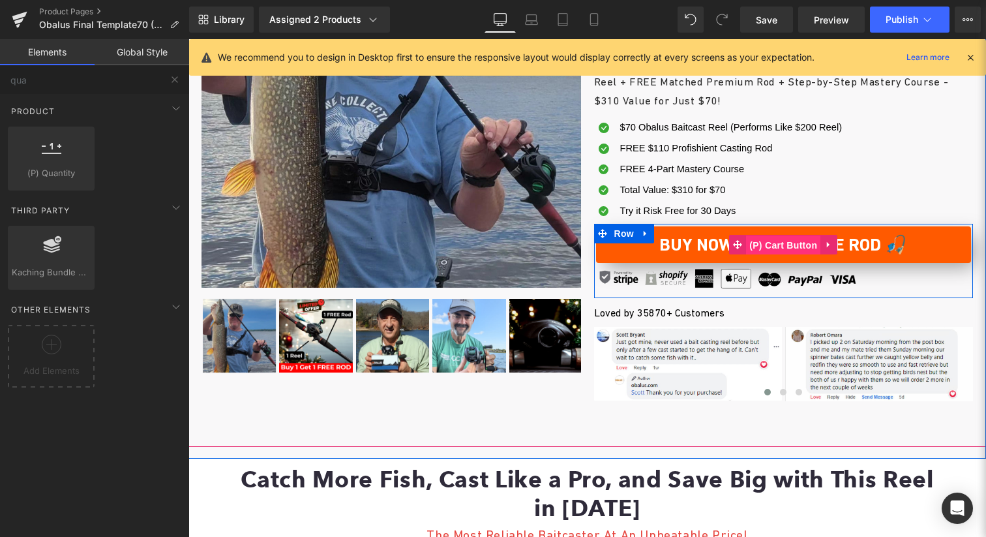
click at [771, 235] on span "(P) Cart Button" at bounding box center [783, 245] width 74 height 20
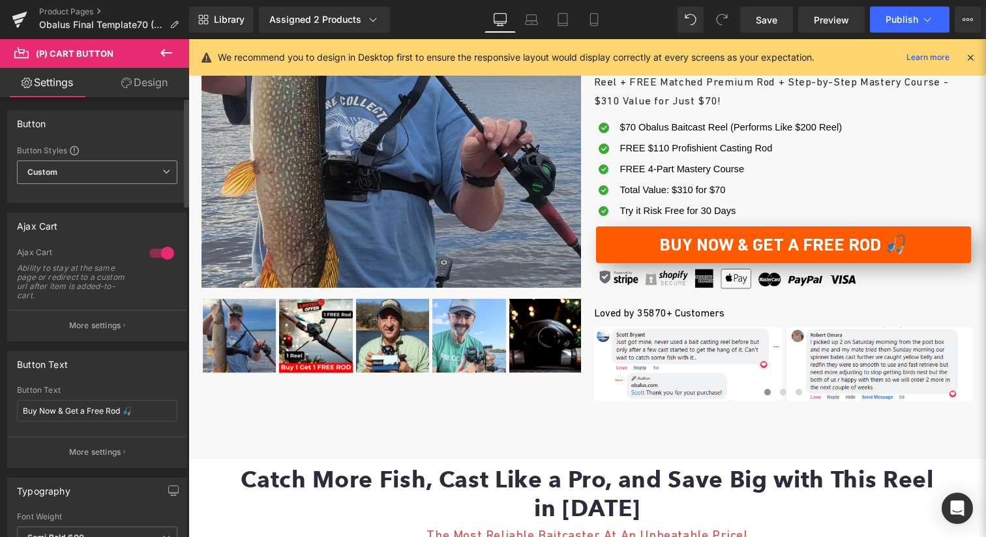
click at [143, 166] on span "Custom Setup Global Style" at bounding box center [97, 171] width 160 height 23
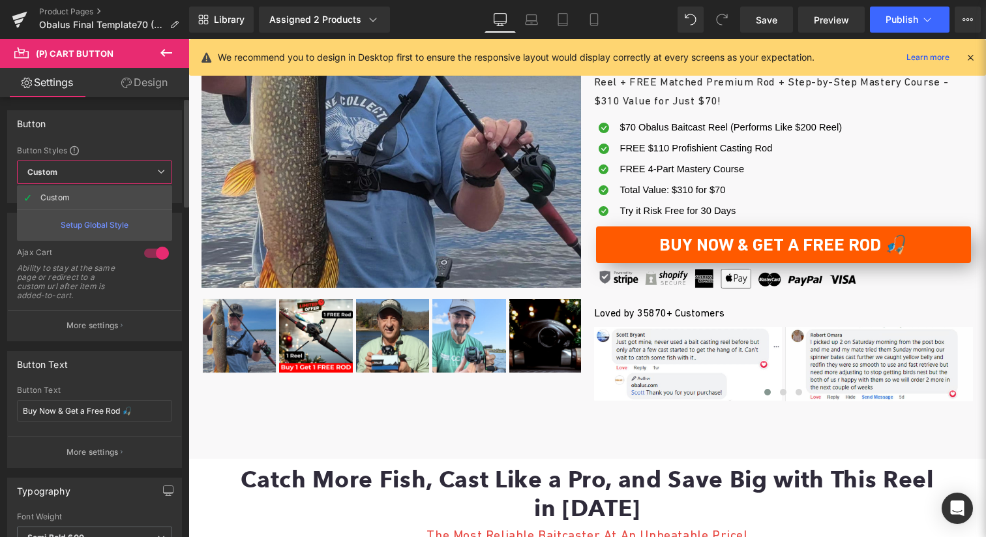
click at [143, 166] on span "Custom Setup Global Style" at bounding box center [94, 171] width 155 height 23
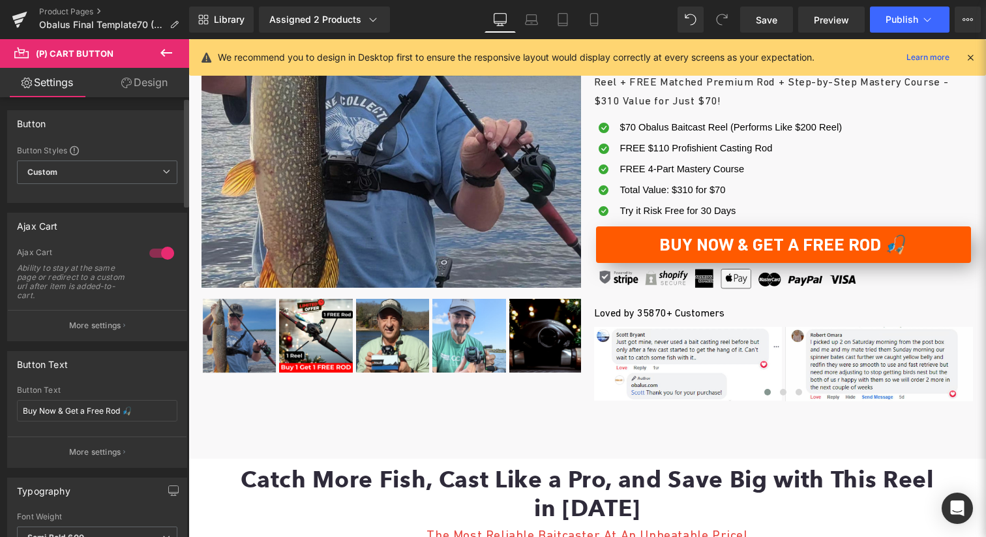
click at [163, 253] on div at bounding box center [161, 253] width 31 height 21
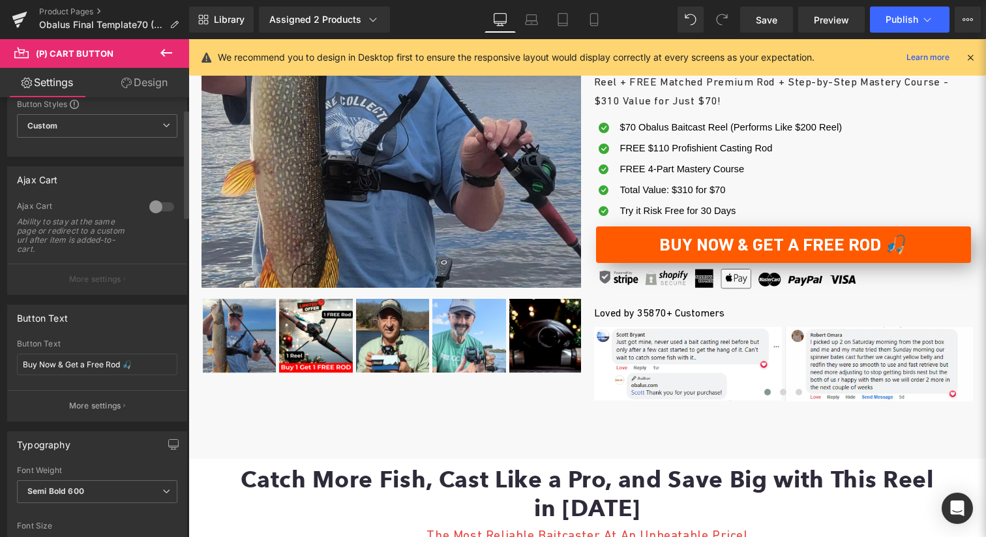
scroll to position [47, 0]
click at [152, 205] on div at bounding box center [161, 206] width 31 height 21
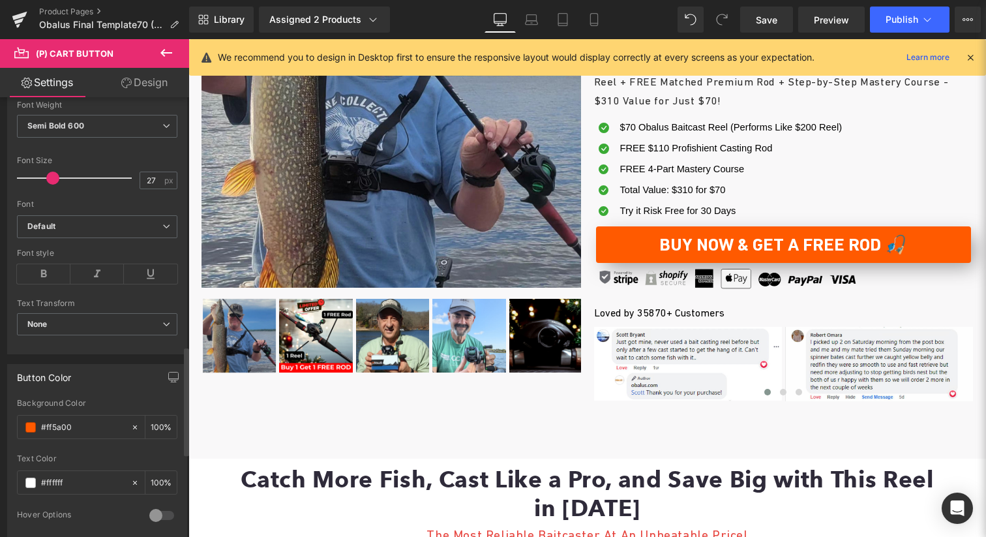
scroll to position [0, 0]
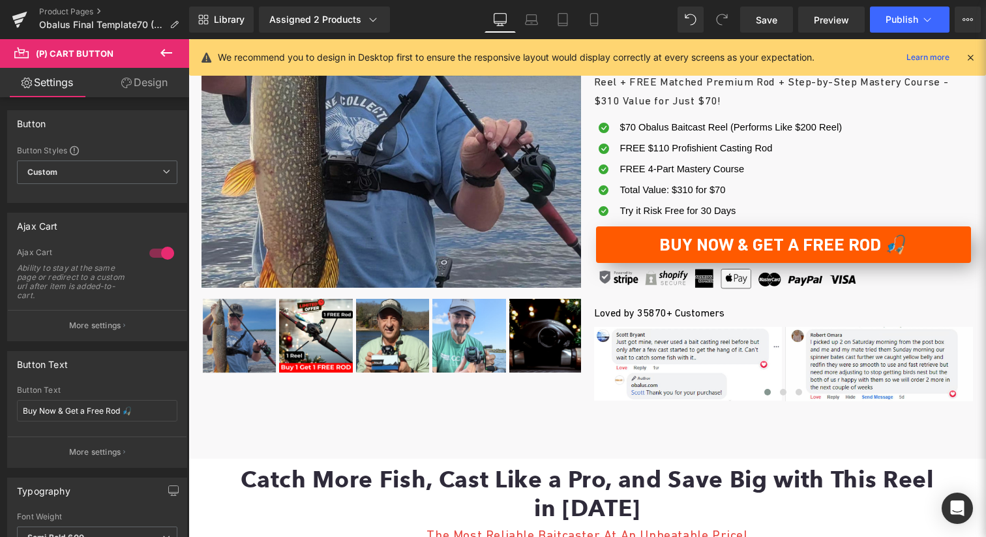
click at [164, 54] on icon at bounding box center [166, 53] width 16 height 16
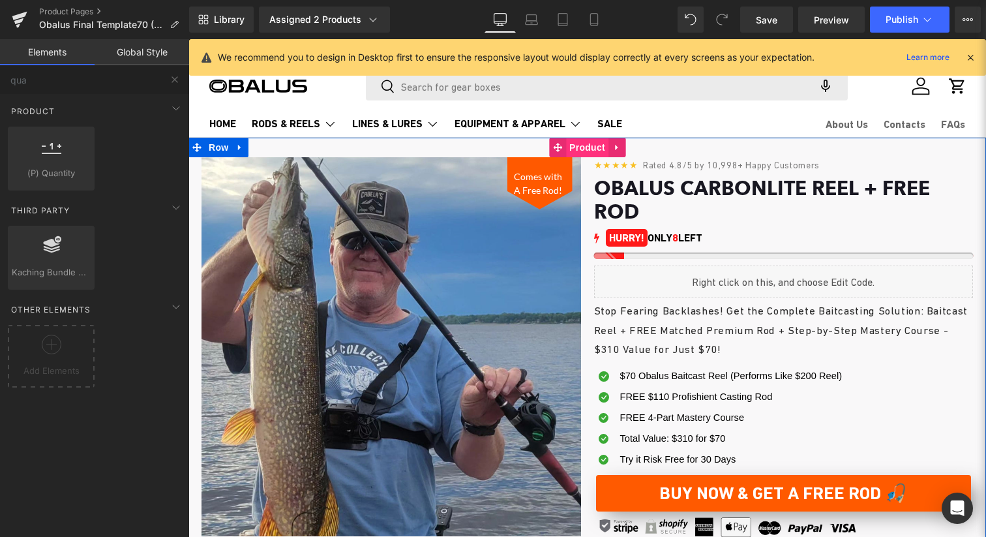
click at [589, 146] on span "Product" at bounding box center [587, 148] width 42 height 20
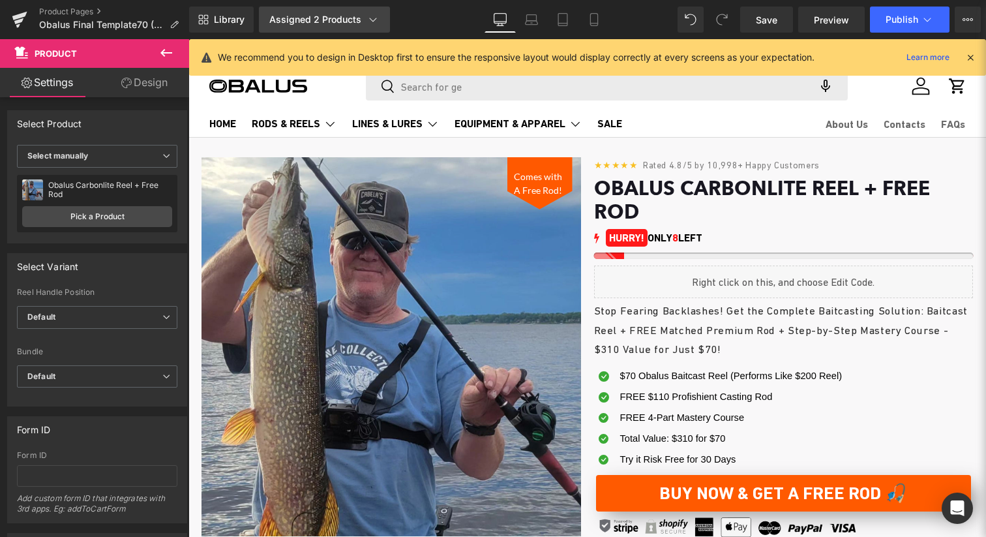
click at [324, 21] on div "Assigned 2 Products" at bounding box center [324, 19] width 110 height 13
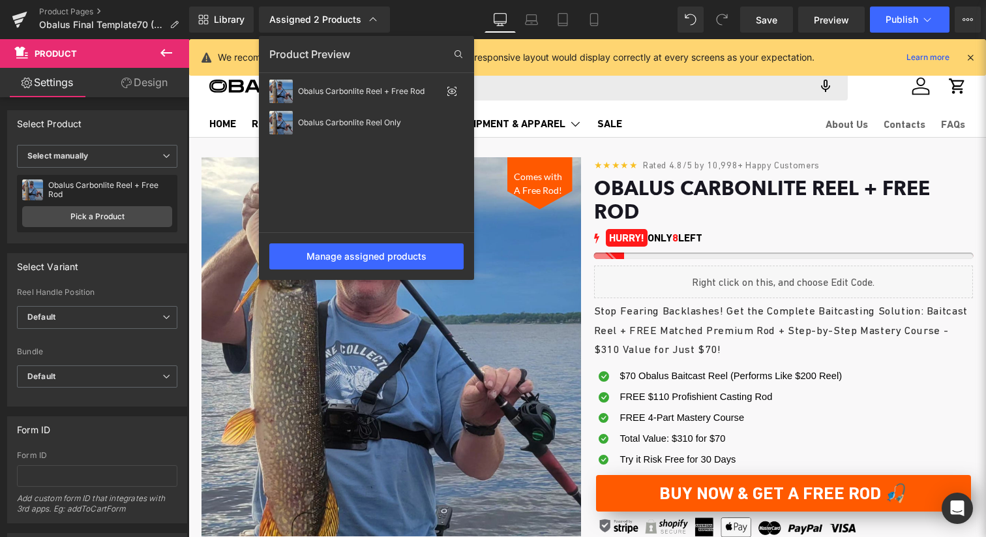
click at [413, 269] on div "Manage assigned products" at bounding box center [366, 256] width 215 height 48
click at [416, 262] on div "Manage assigned products" at bounding box center [366, 256] width 194 height 26
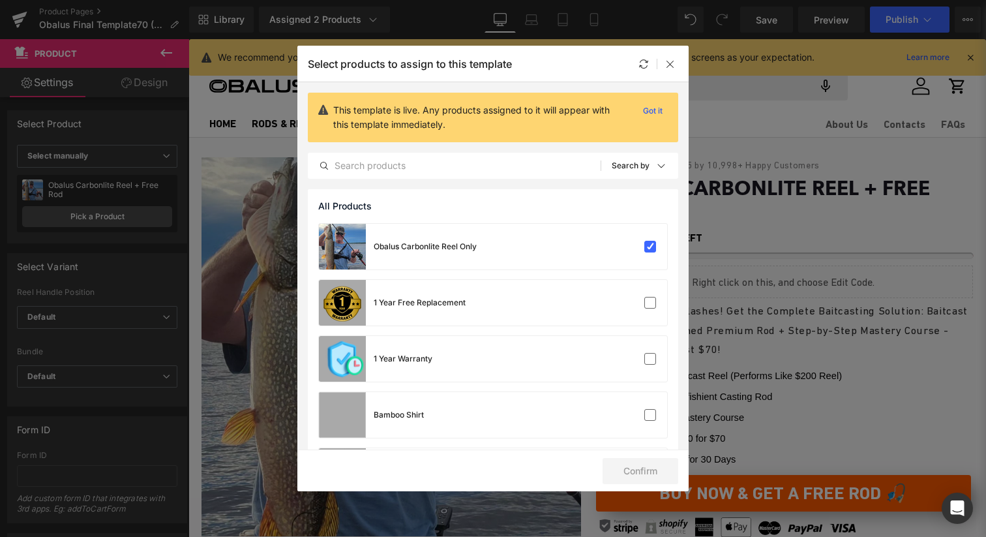
click at [670, 66] on icon at bounding box center [670, 64] width 10 height 10
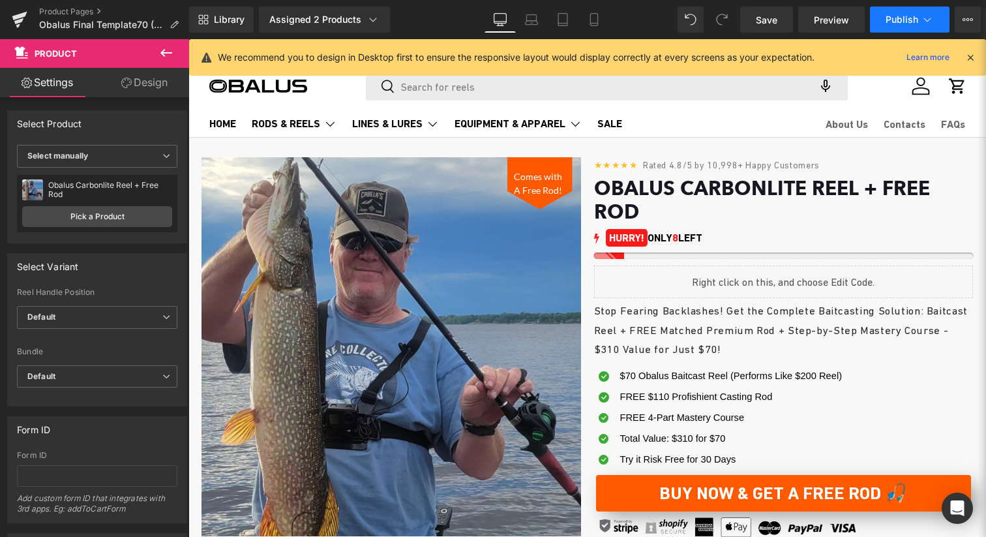
click at [914, 29] on button "Publish" at bounding box center [910, 20] width 80 height 26
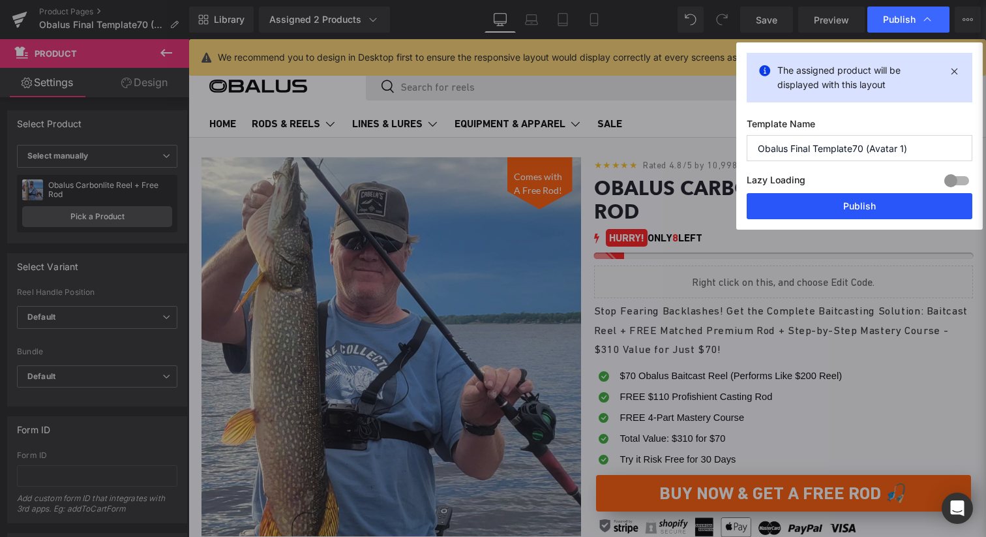
click at [852, 211] on button "Publish" at bounding box center [860, 206] width 226 height 26
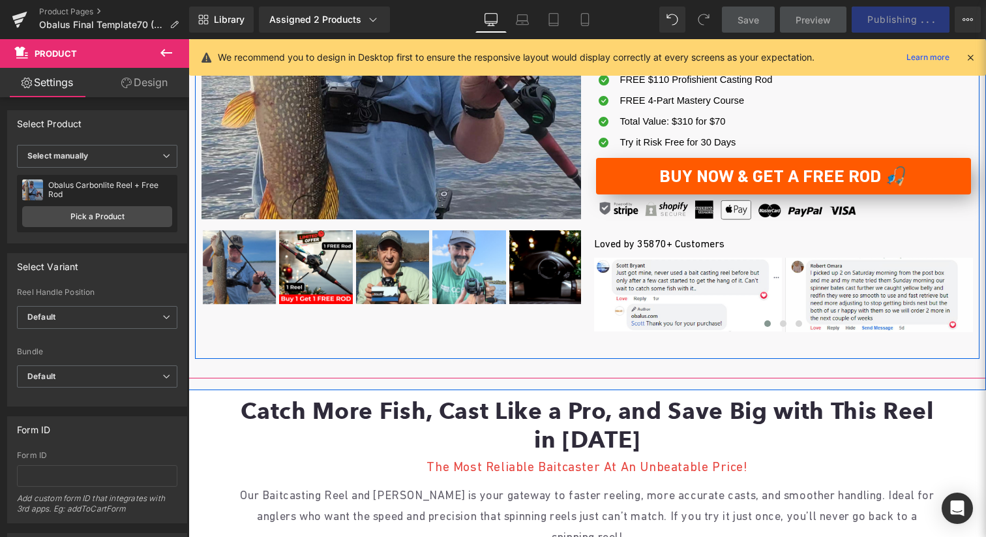
scroll to position [333, 0]
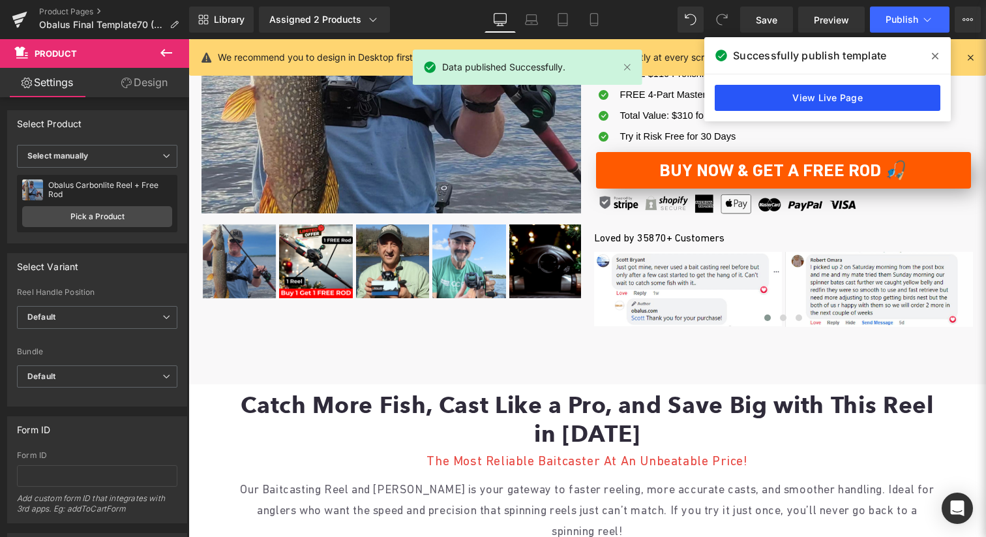
click at [816, 98] on link "View Live Page" at bounding box center [828, 98] width 226 height 26
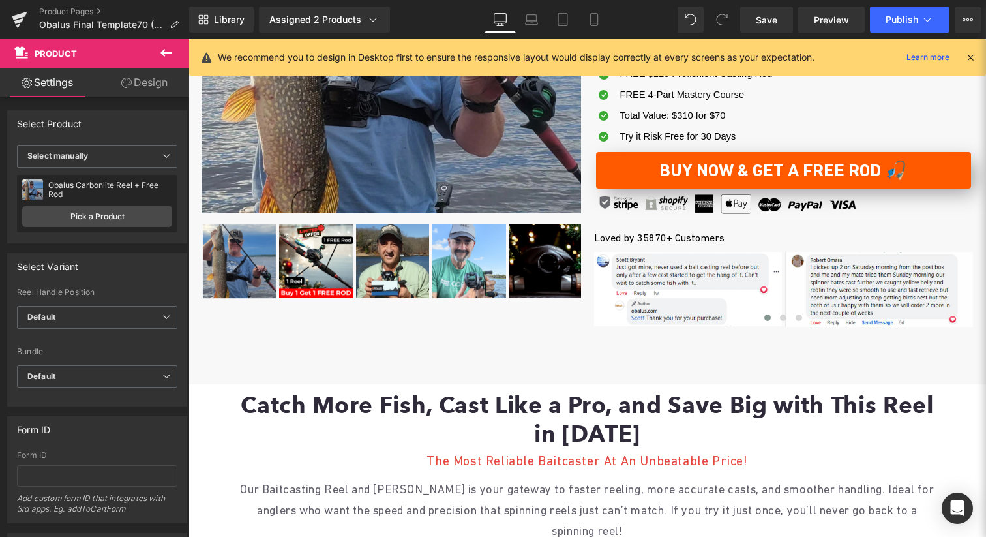
click at [167, 57] on icon at bounding box center [166, 53] width 16 height 16
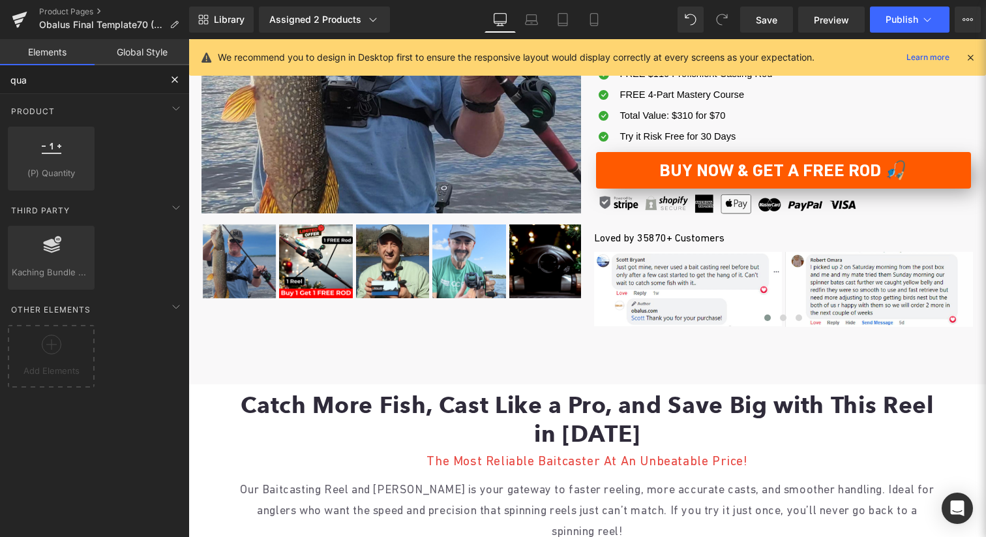
click at [89, 84] on input "qua" at bounding box center [80, 79] width 160 height 29
type input "var"
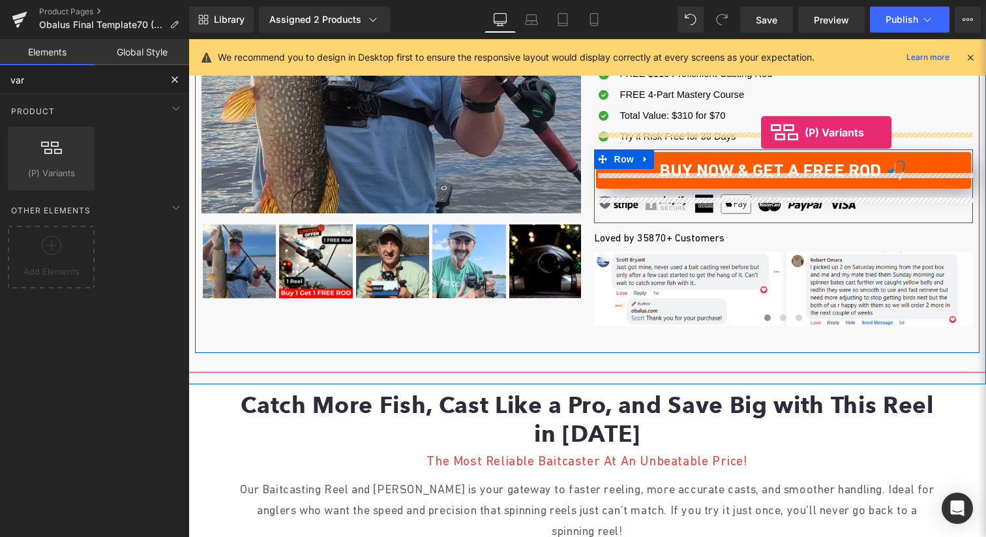
drag, startPoint x: 246, startPoint y: 205, endPoint x: 761, endPoint y: 132, distance: 519.5
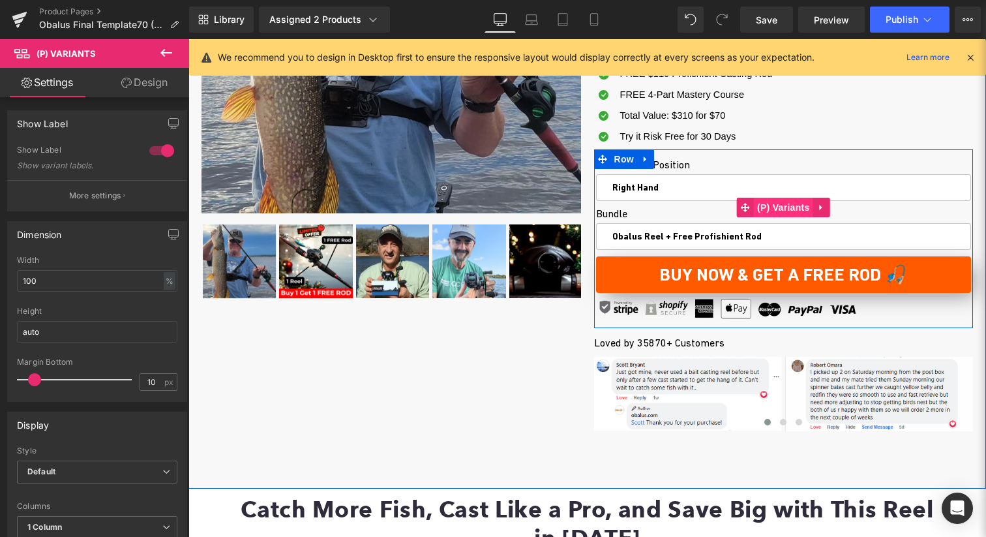
click at [757, 198] on span "(P) Variants" at bounding box center [783, 208] width 59 height 20
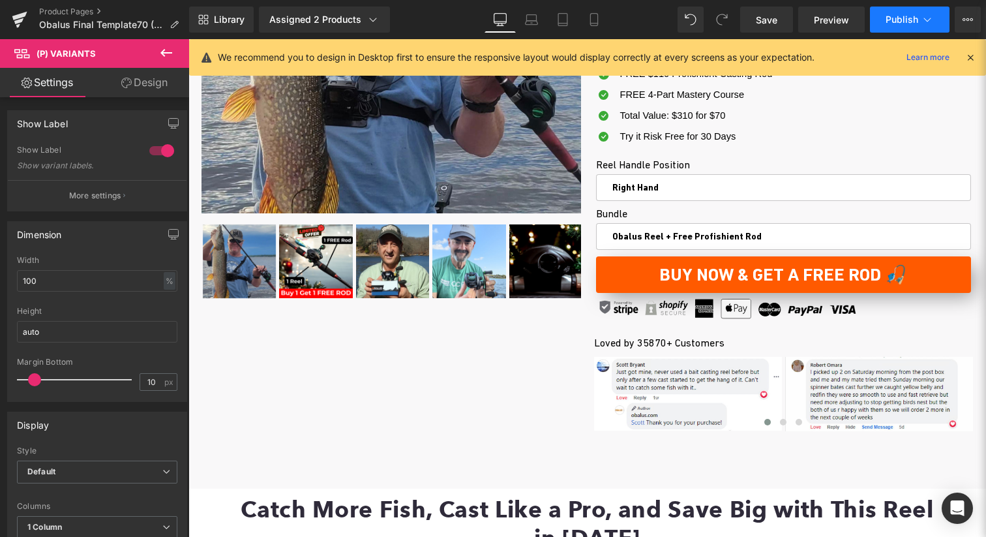
click at [904, 15] on span "Publish" at bounding box center [901, 19] width 33 height 10
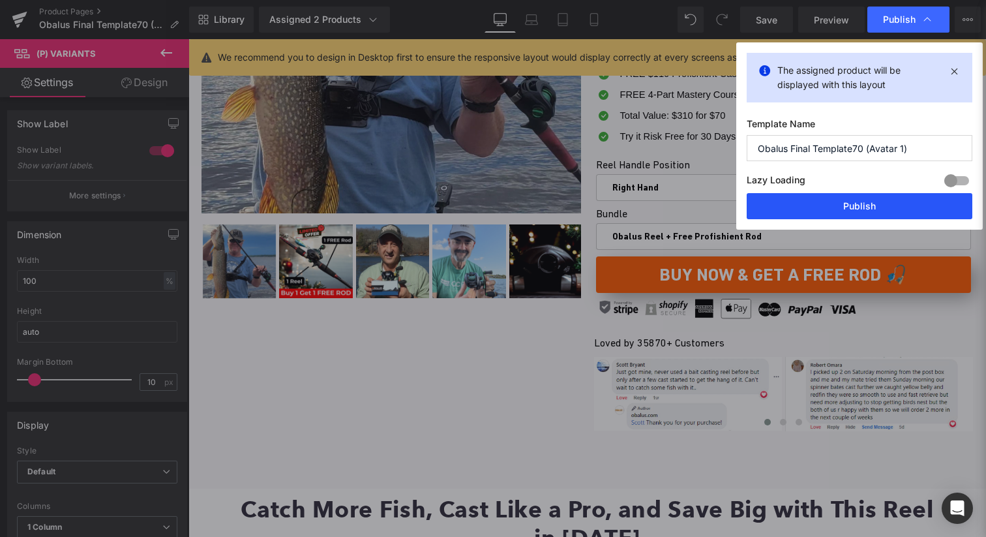
click at [823, 198] on button "Publish" at bounding box center [860, 206] width 226 height 26
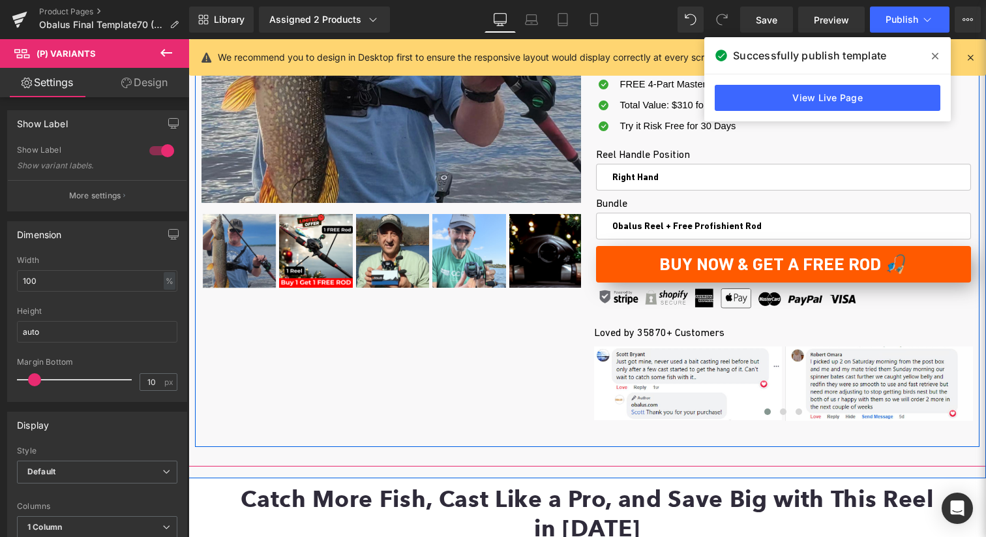
scroll to position [0, 0]
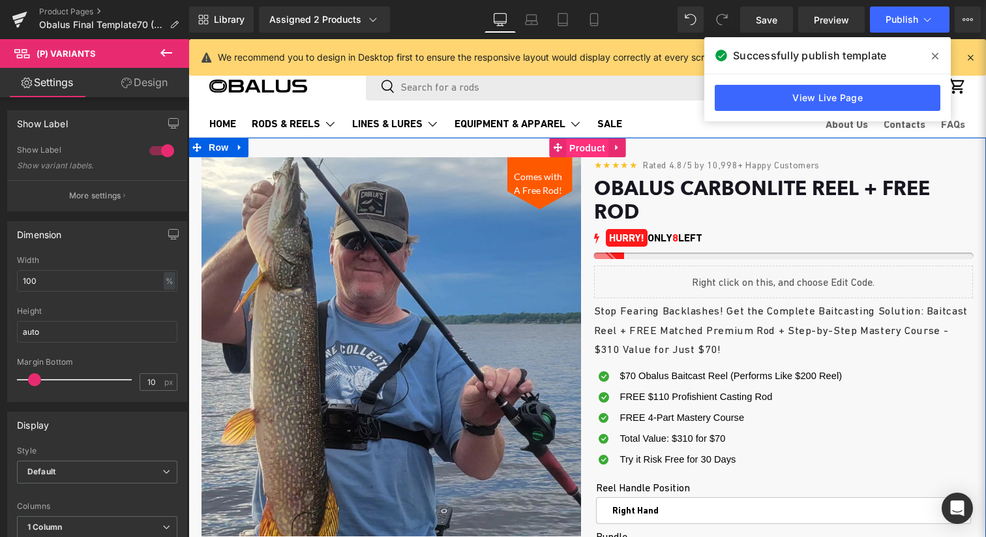
click at [595, 146] on span "Product" at bounding box center [587, 148] width 42 height 20
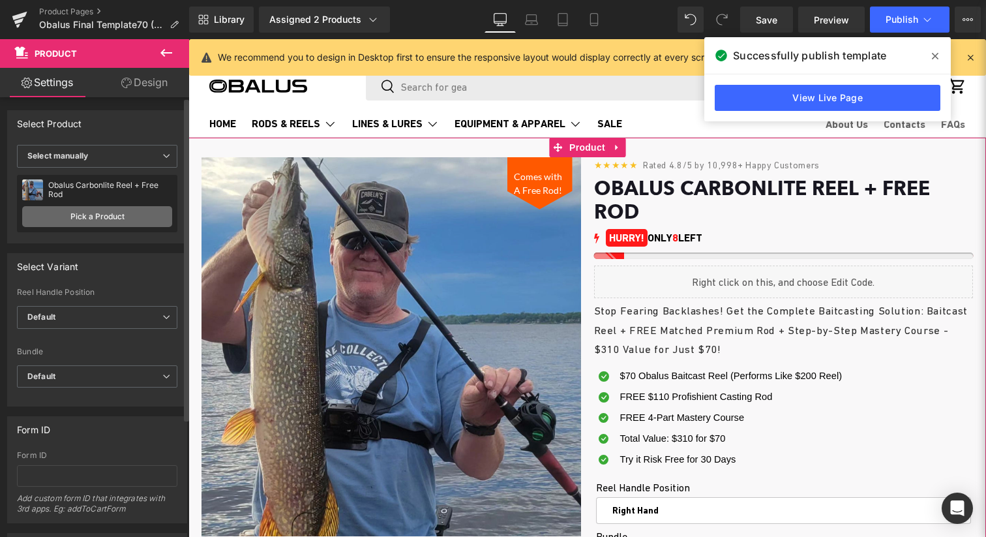
click at [106, 216] on link "Pick a Product" at bounding box center [97, 216] width 150 height 21
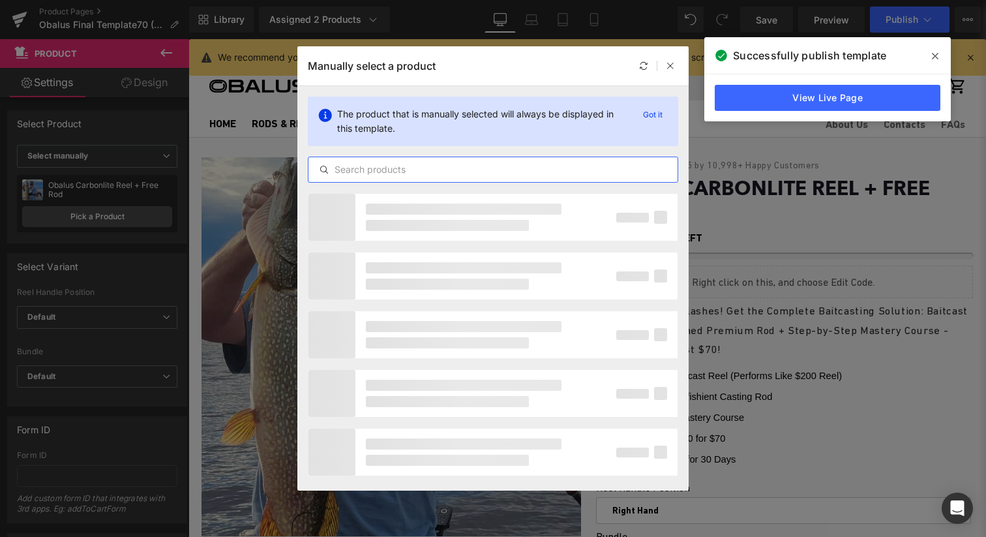
click at [450, 162] on input "text" at bounding box center [492, 170] width 369 height 16
type input "reel"
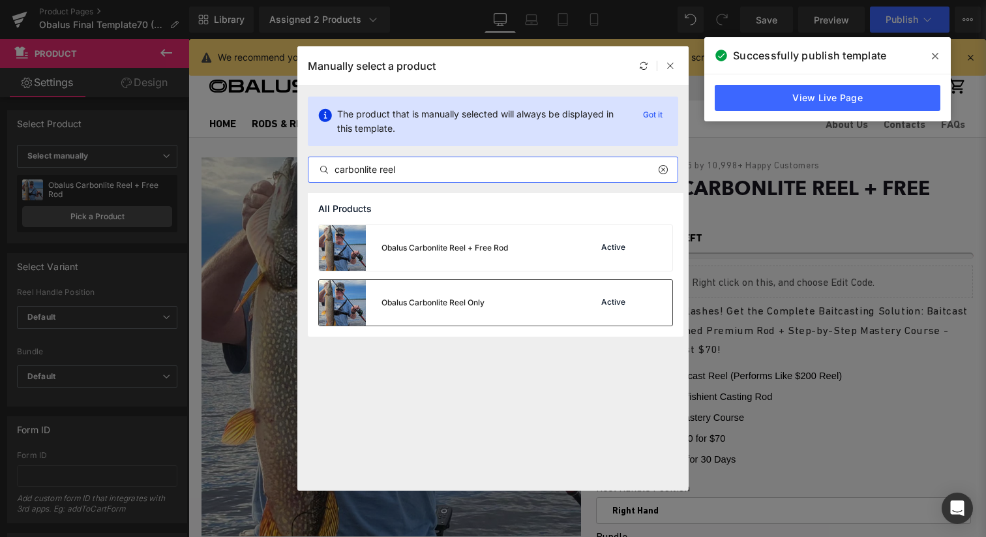
type input "carbonlite reel"
click at [510, 301] on div "Obalus Carbonlite Reel Only Active" at bounding box center [495, 303] width 353 height 46
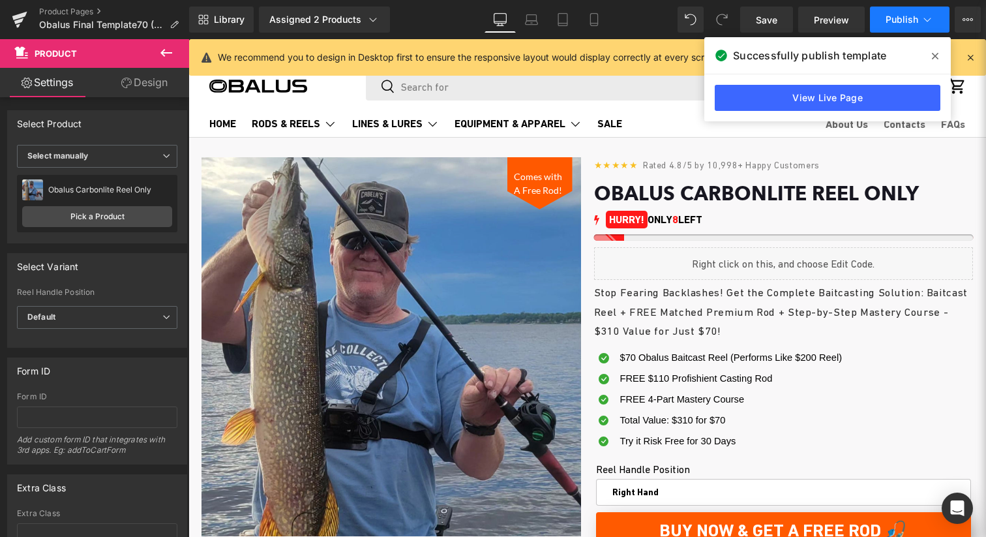
click at [919, 22] on button "Publish" at bounding box center [910, 20] width 80 height 26
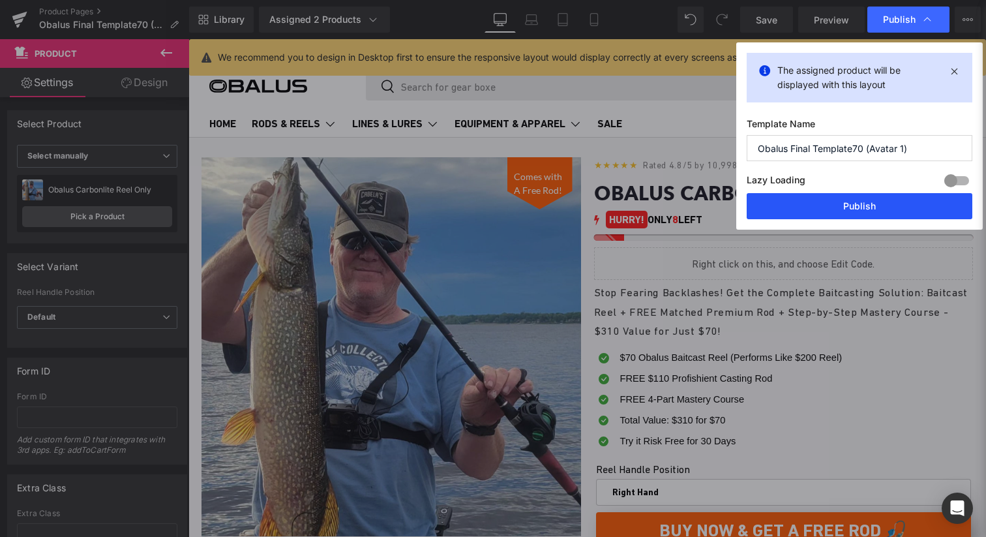
click at [831, 205] on button "Publish" at bounding box center [860, 206] width 226 height 26
